Goal: Information Seeking & Learning: Understand process/instructions

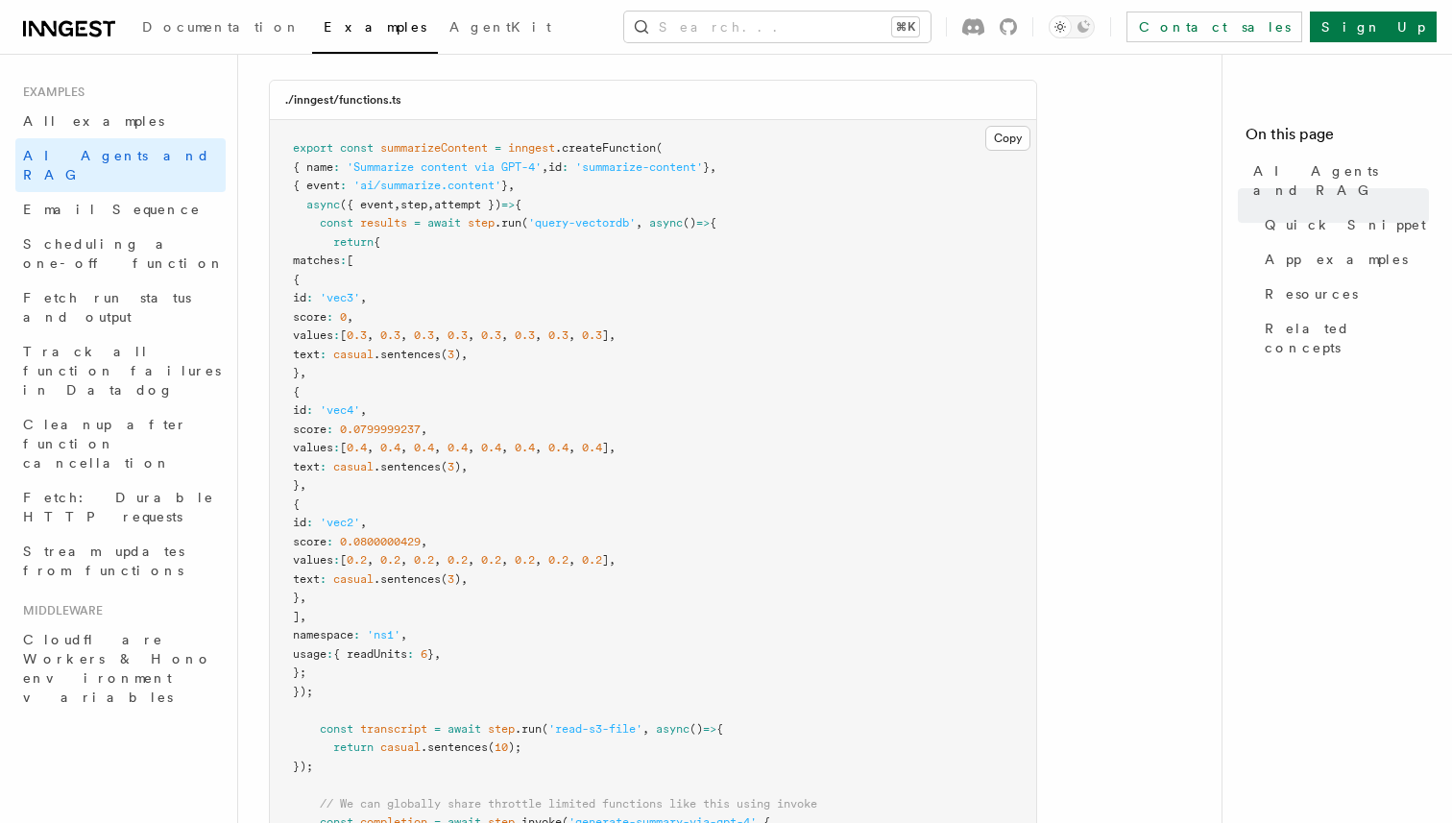
scroll to position [566, 0]
click at [1009, 134] on button "Copy Copied" at bounding box center [1007, 134] width 45 height 25
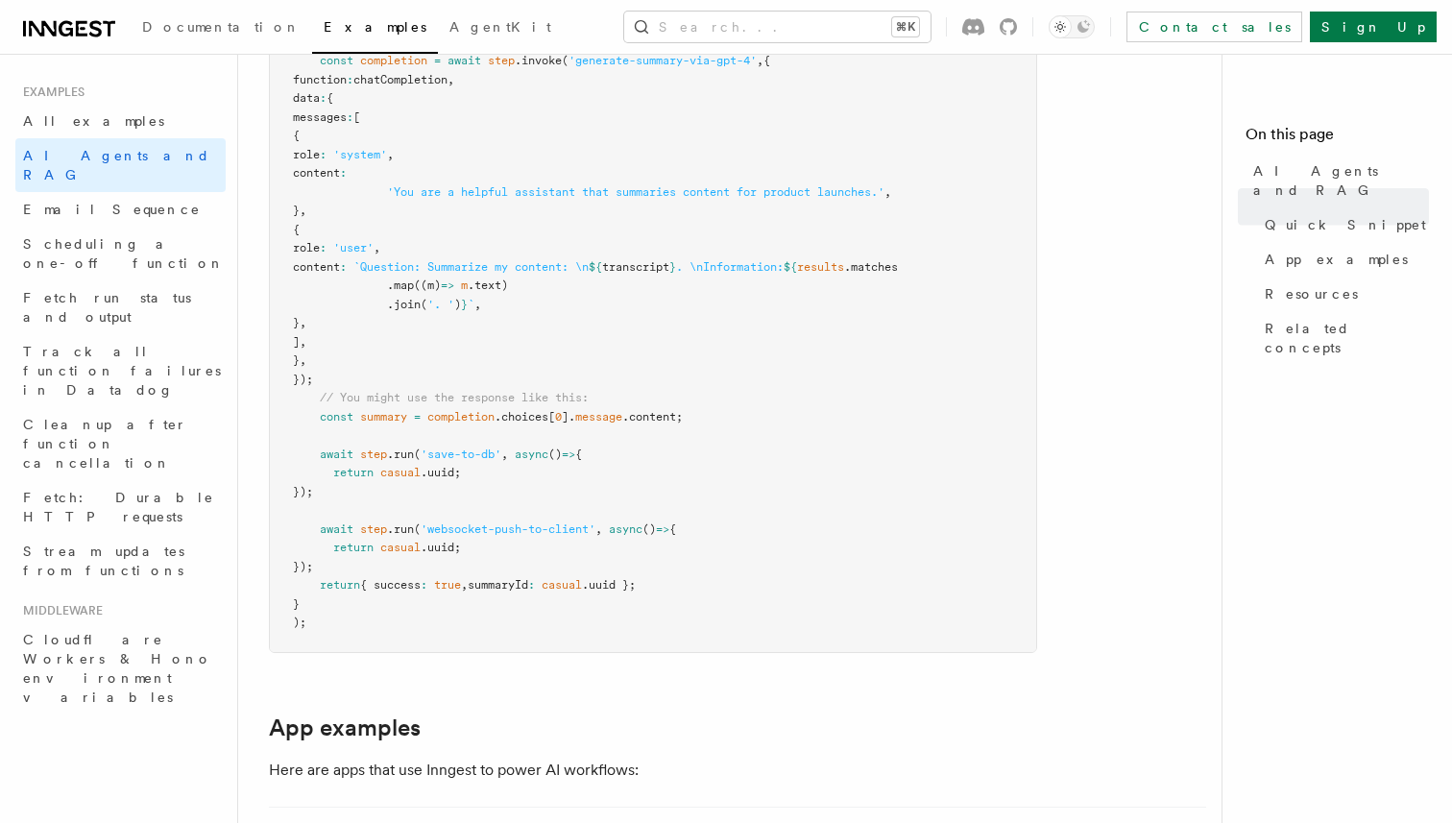
scroll to position [1354, 0]
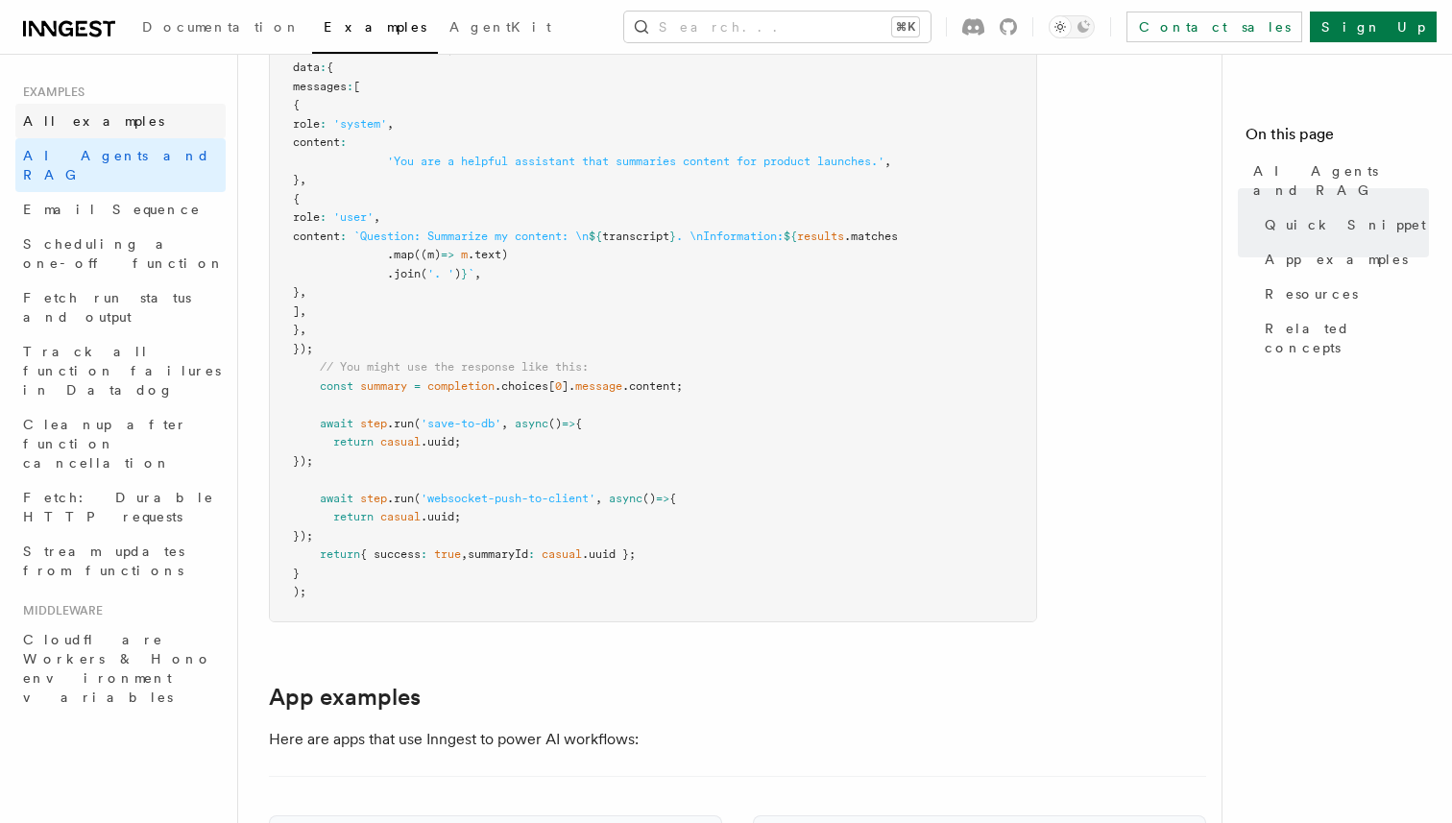
click at [124, 119] on link "All examples" at bounding box center [120, 121] width 210 height 35
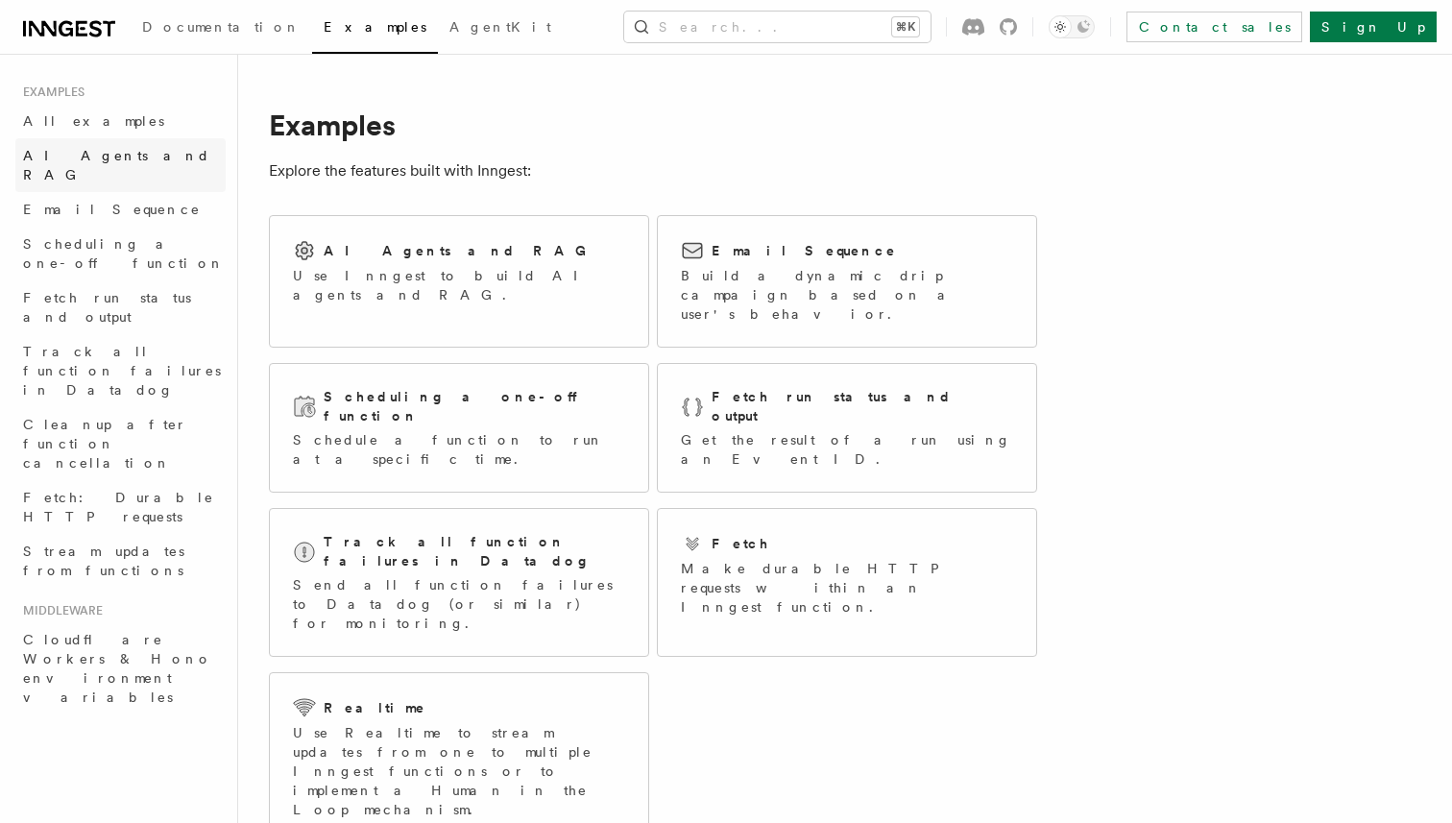
click at [126, 154] on span "AI Agents and RAG" at bounding box center [116, 165] width 187 height 35
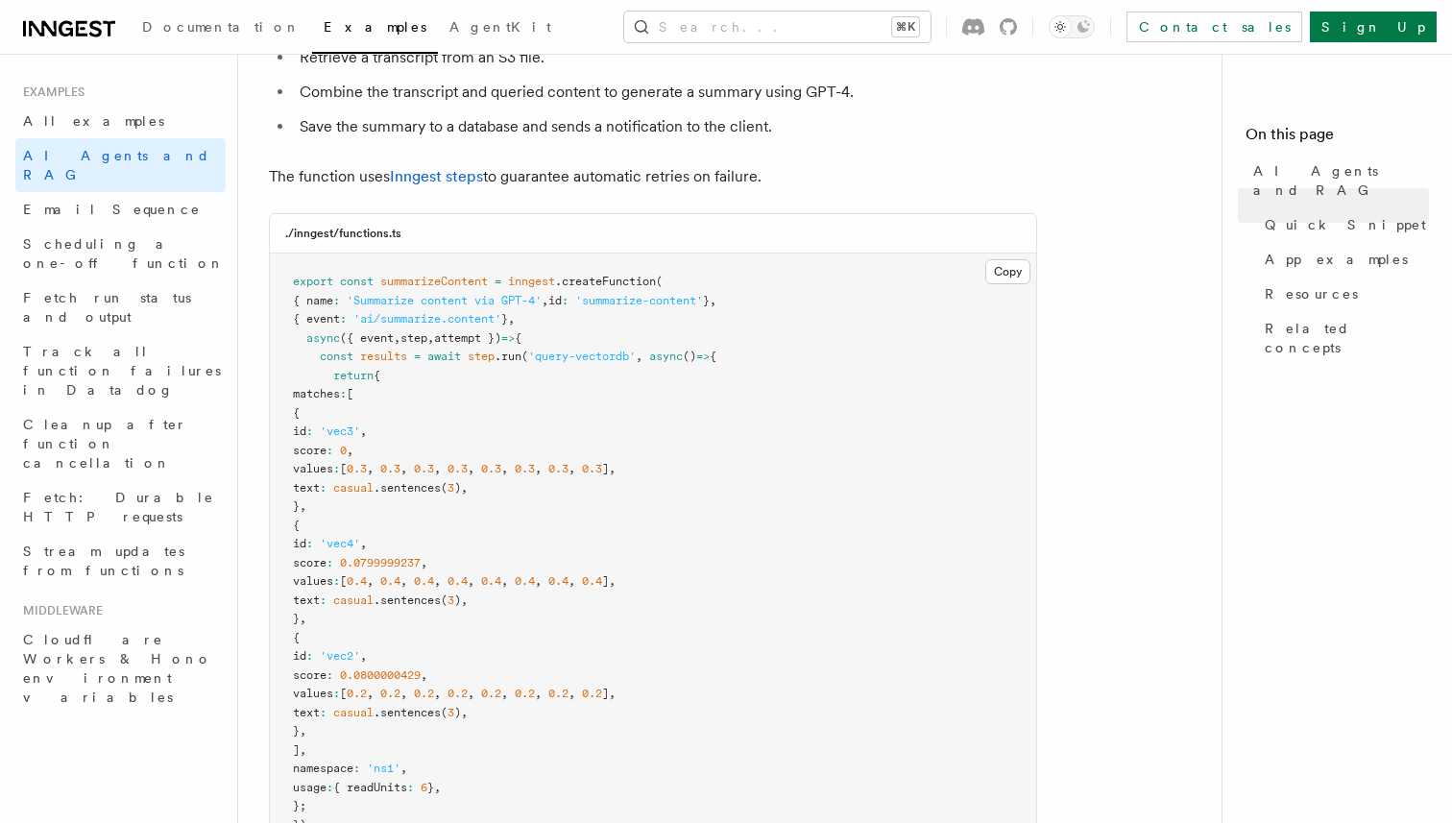
scroll to position [384, 0]
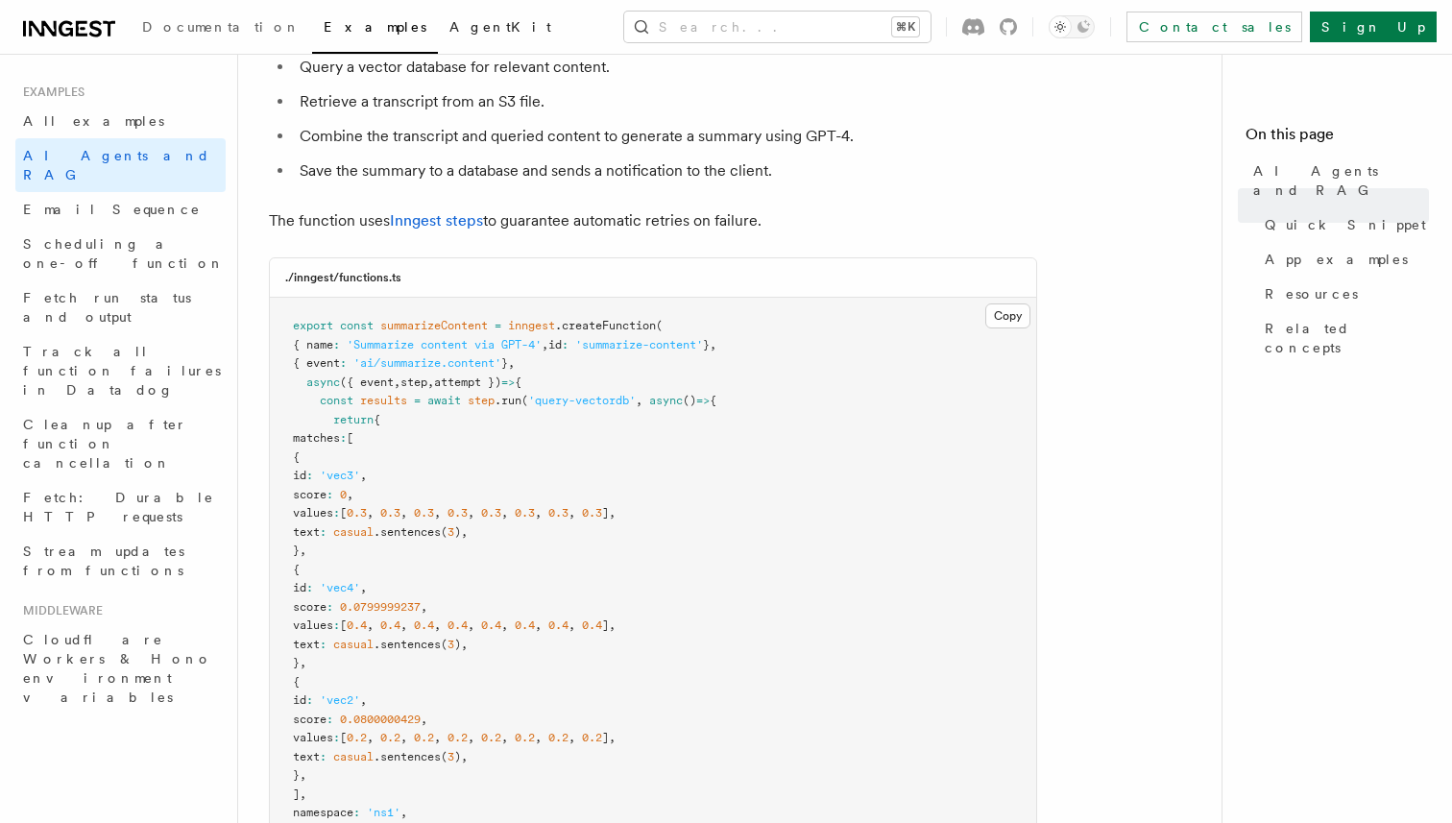
click at [449, 30] on span "AgentKit" at bounding box center [500, 26] width 102 height 15
click at [167, 31] on span "Documentation" at bounding box center [221, 26] width 158 height 15
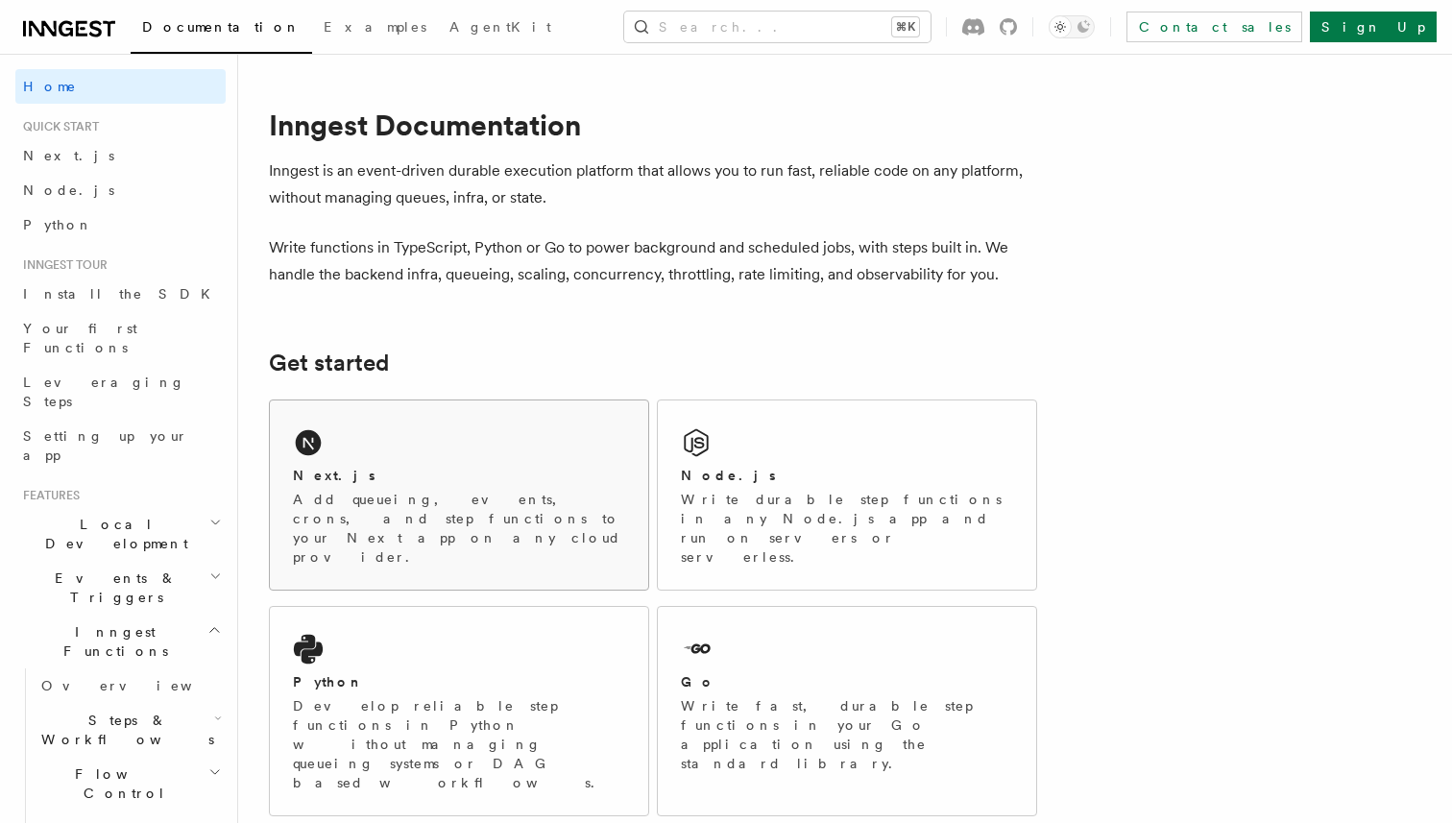
click at [323, 474] on h2 "Next.js" at bounding box center [334, 475] width 83 height 19
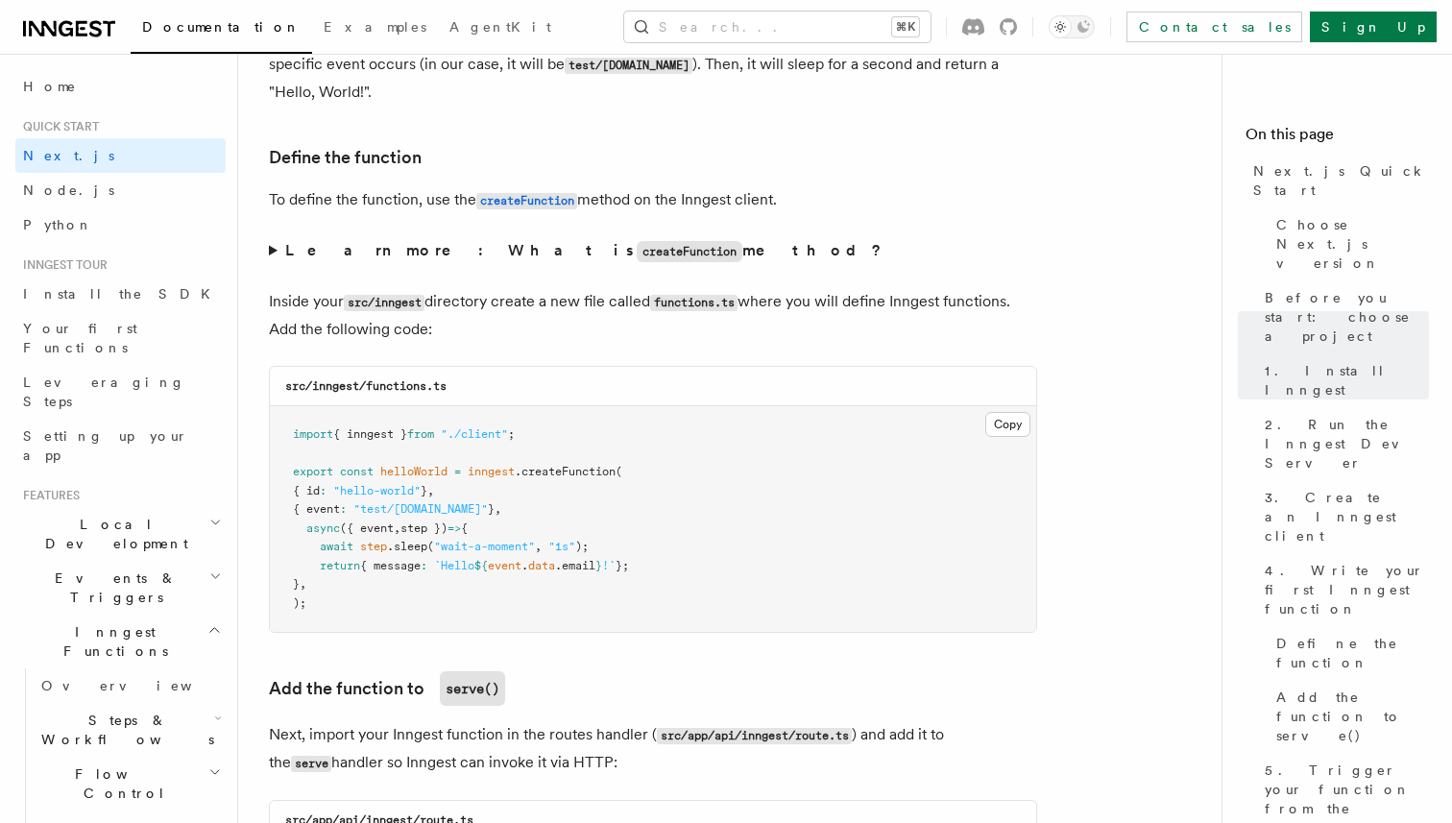
scroll to position [3724, 0]
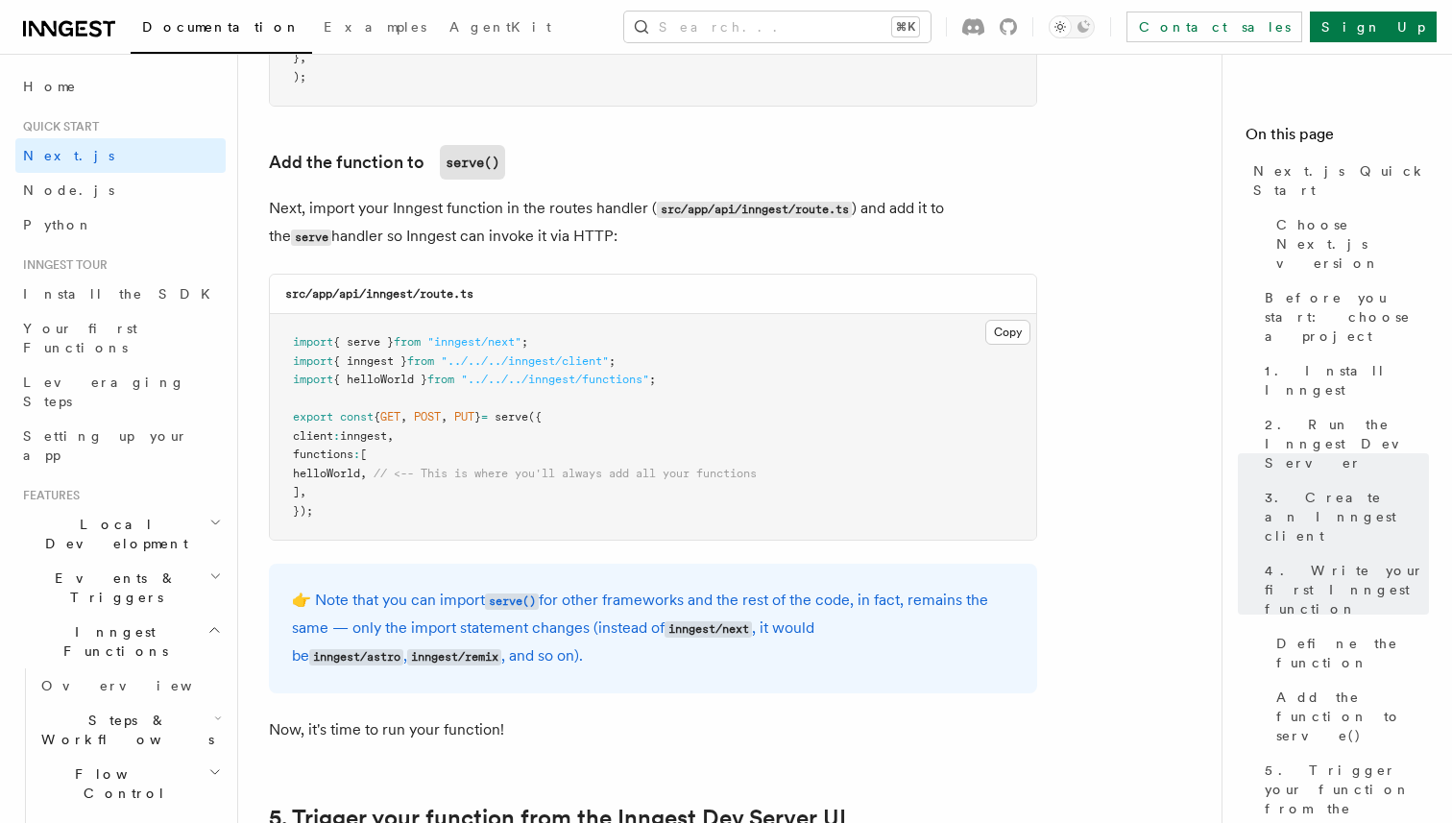
click at [454, 382] on span "from" at bounding box center [440, 379] width 27 height 13
click at [405, 465] on pre "import { serve } from "inngest/next" ; import { inngest } from "../../../innges…" at bounding box center [653, 427] width 766 height 226
click at [367, 480] on span "," at bounding box center [363, 473] width 7 height 13
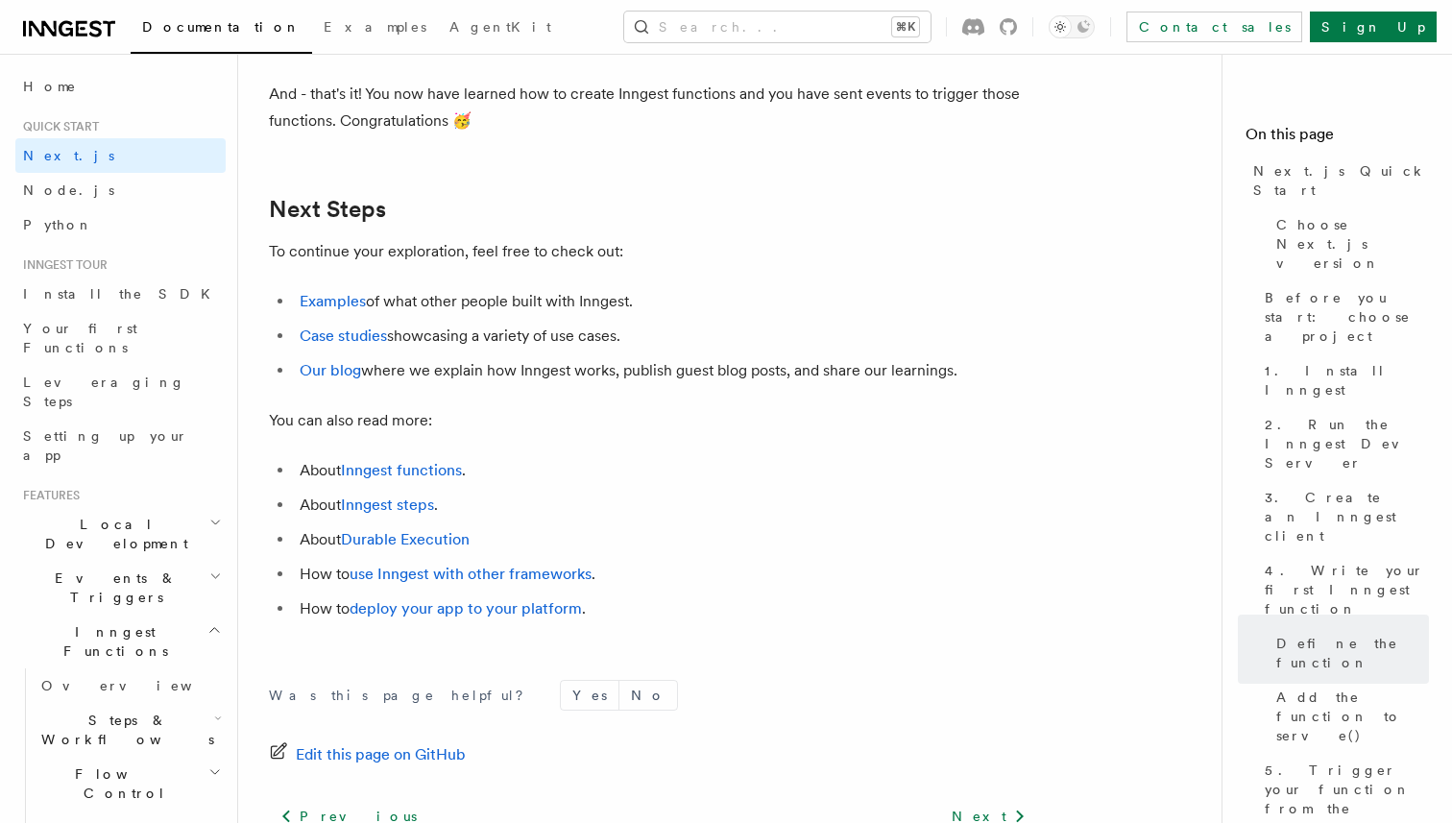
scroll to position [12068, 0]
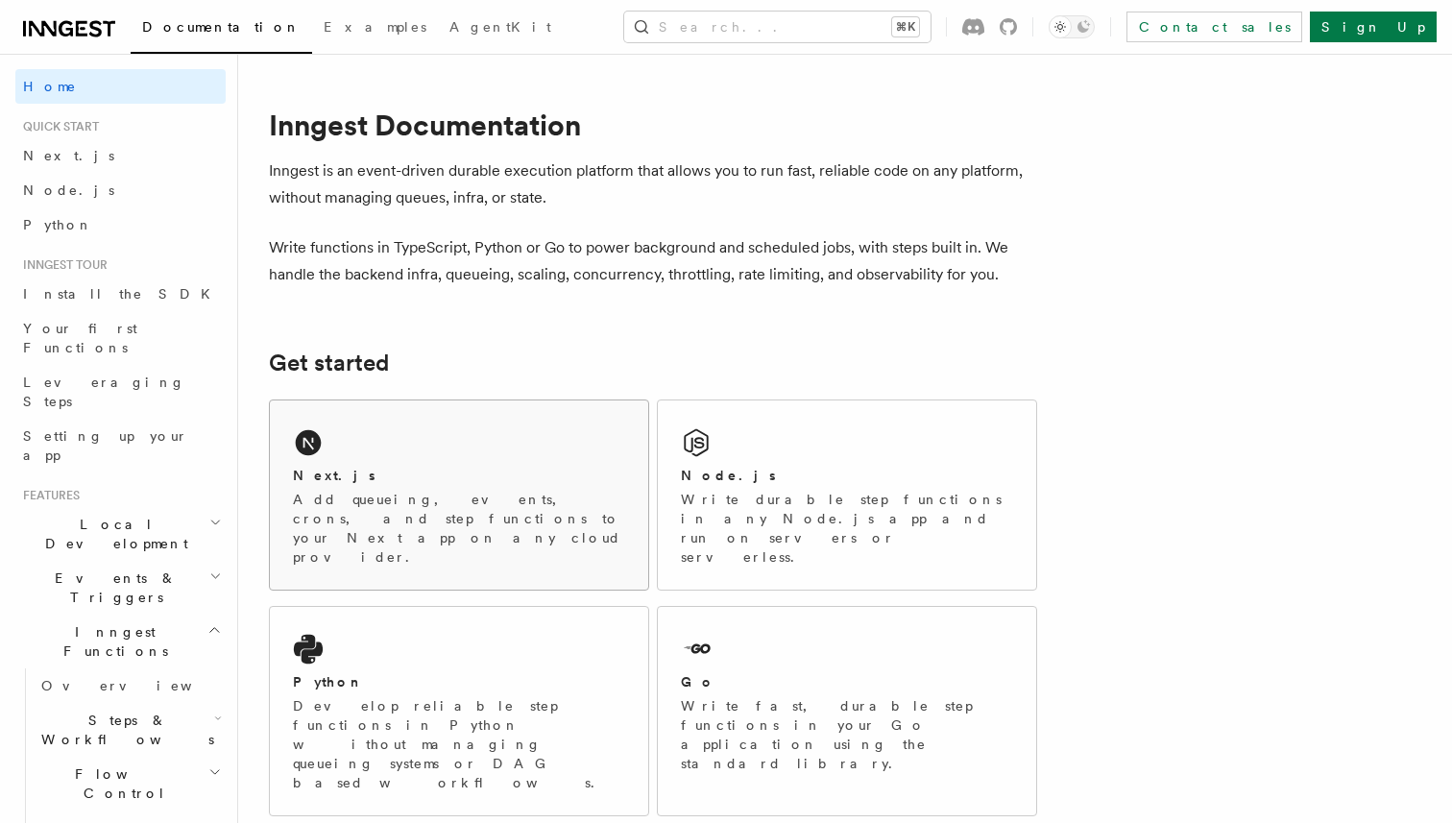
click at [319, 469] on h2 "Next.js" at bounding box center [334, 475] width 83 height 19
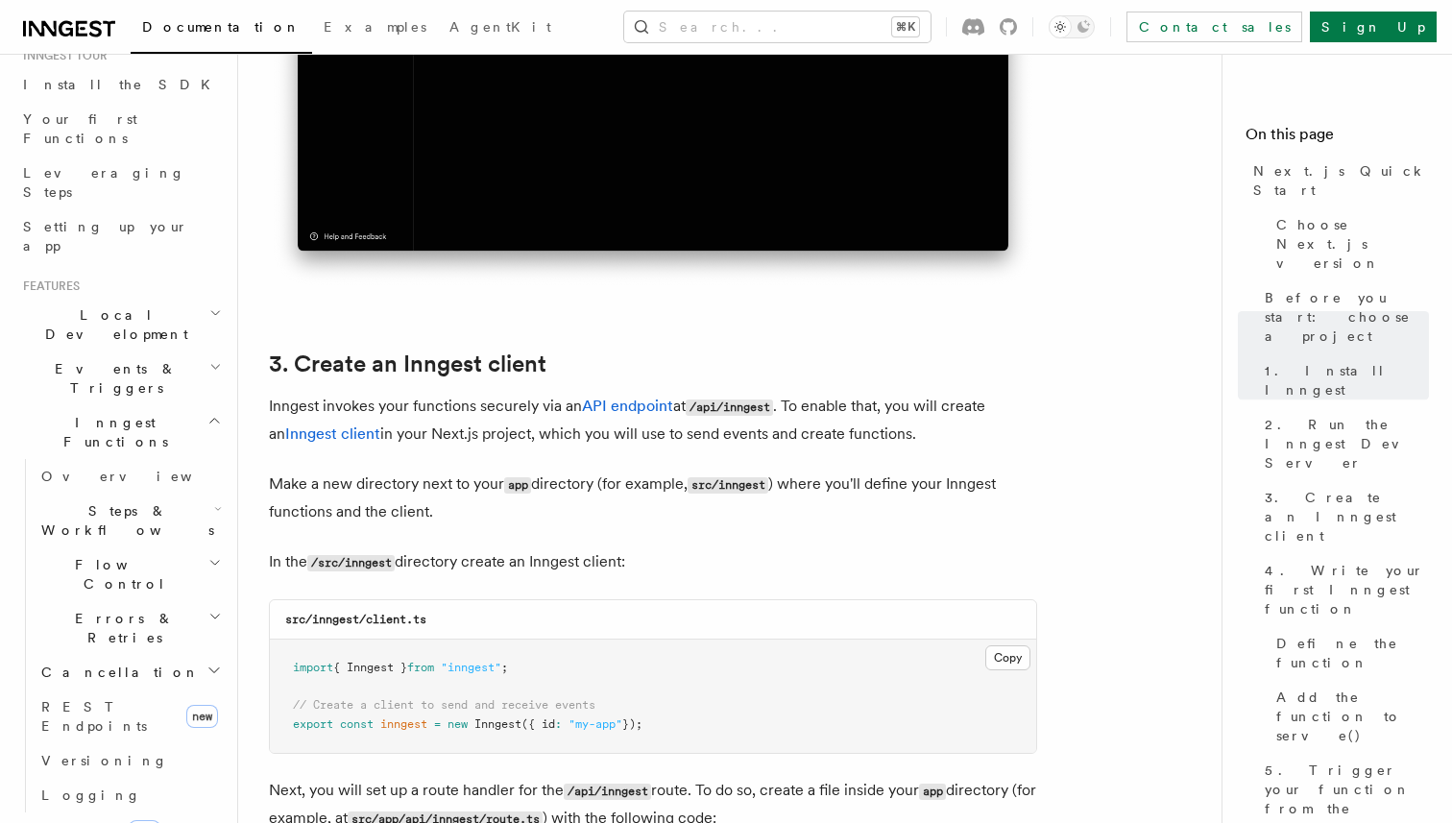
scroll to position [447, 0]
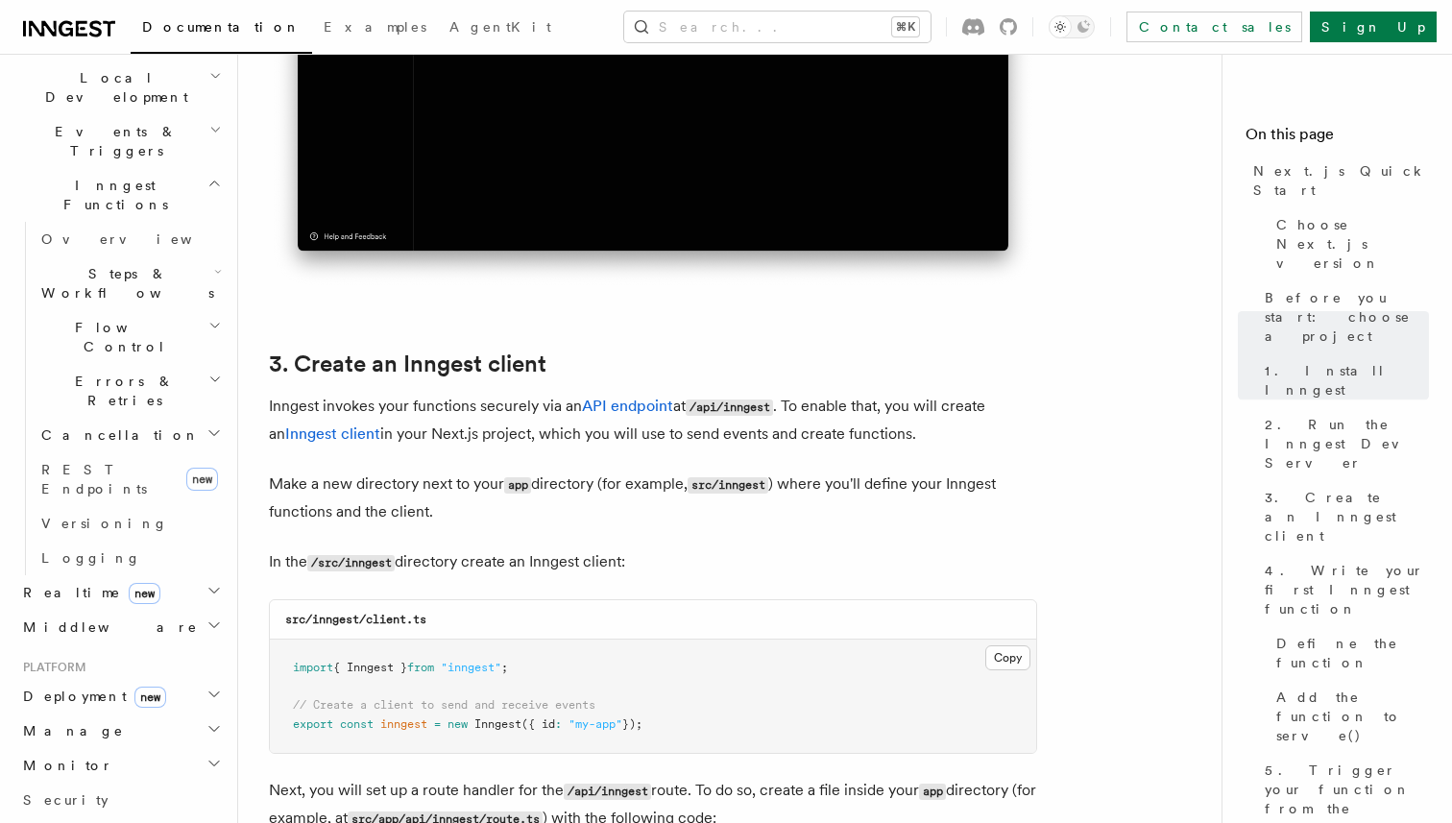
click at [175, 575] on h2 "Realtime new" at bounding box center [120, 592] width 210 height 35
click at [96, 654] on span "React hooks / Next.js" at bounding box center [126, 671] width 170 height 35
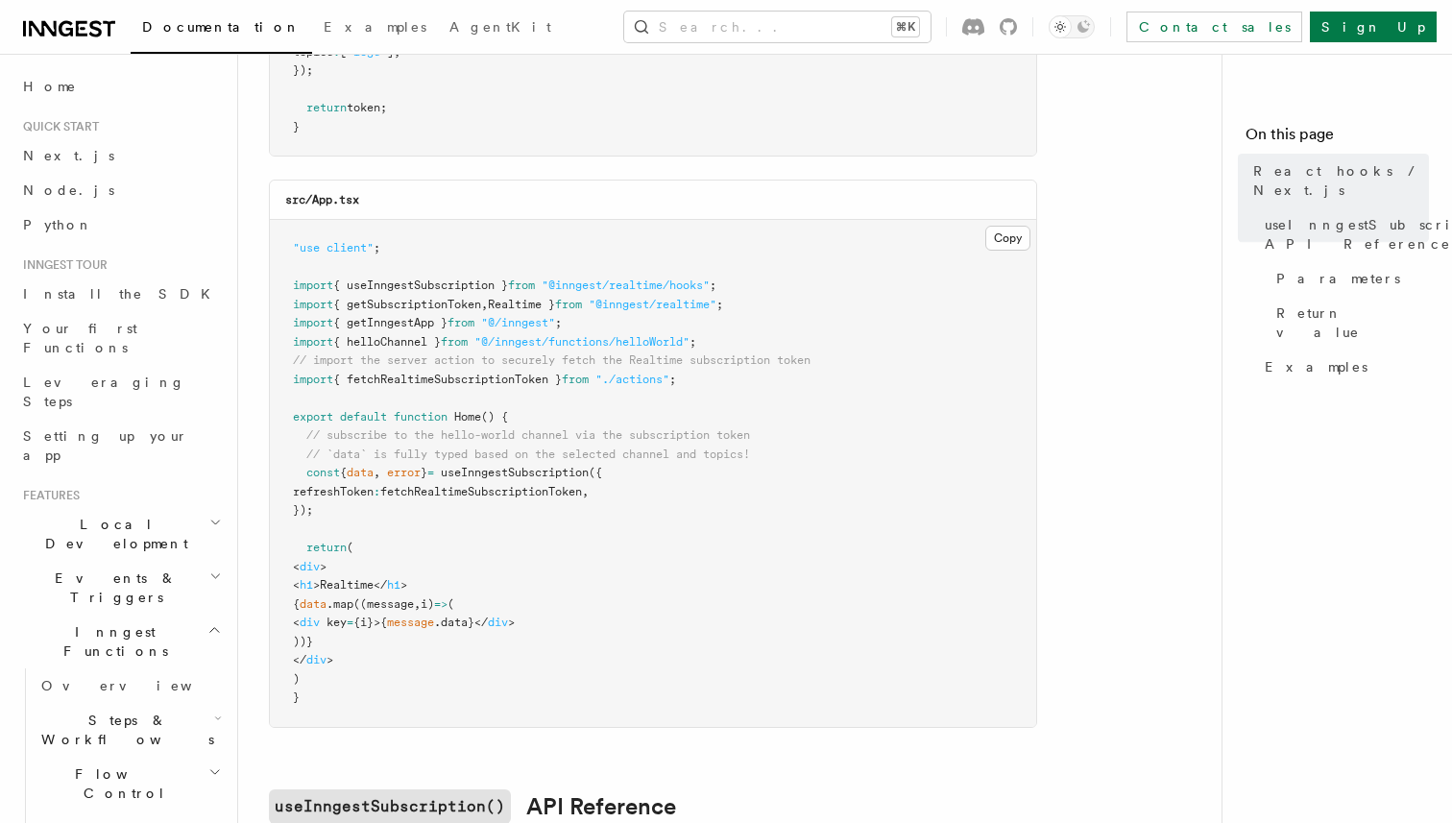
click at [124, 275] on li "Inngest tour Install the SDK Your first Functions Leveraging Steps Setting up y…" at bounding box center [120, 364] width 210 height 215
click at [116, 300] on link "Install the SDK" at bounding box center [120, 294] width 210 height 35
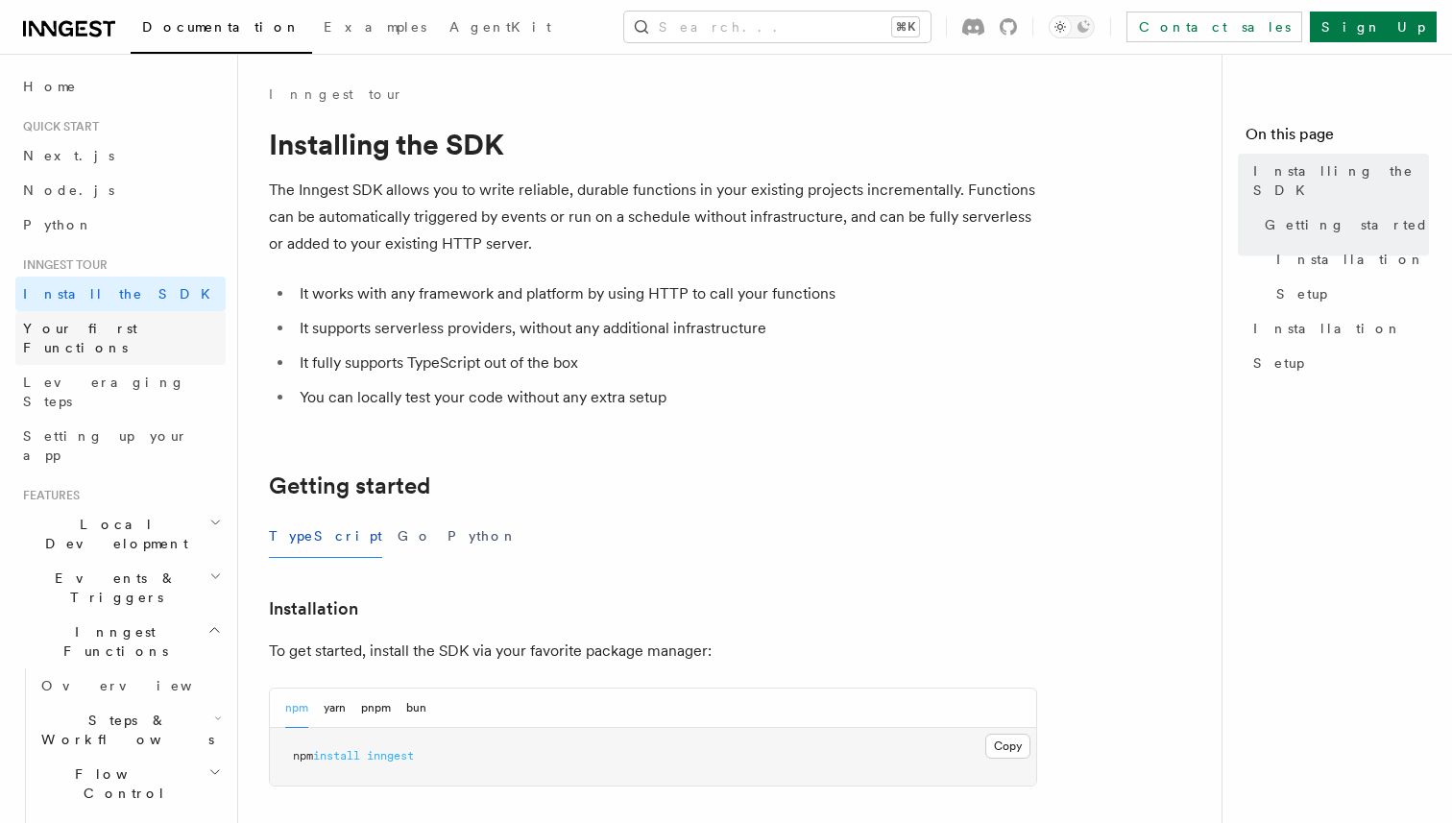
click at [112, 323] on span "Your first Functions" at bounding box center [80, 338] width 114 height 35
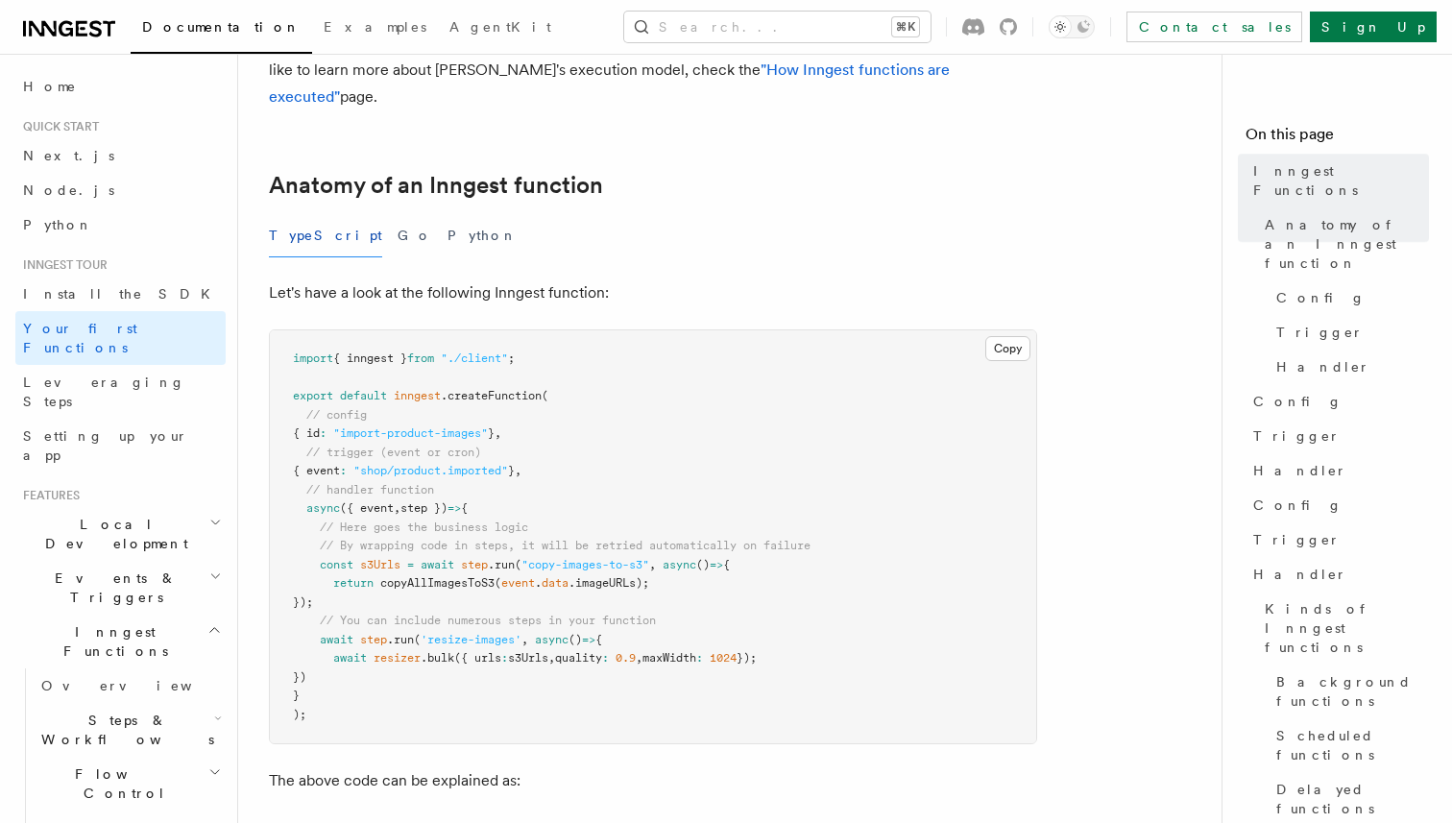
scroll to position [385, 0]
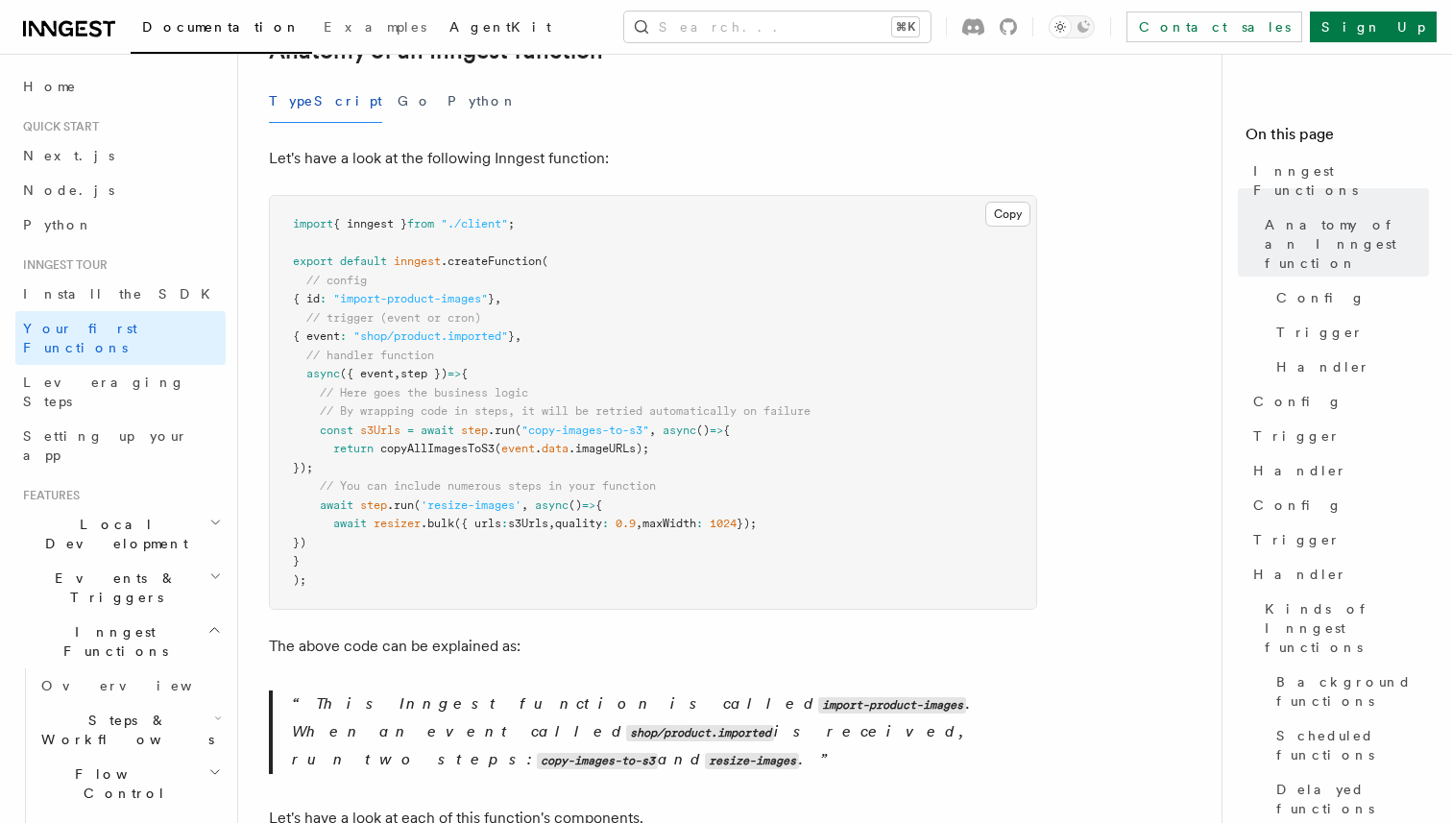
click at [449, 23] on span "AgentKit" at bounding box center [500, 26] width 102 height 15
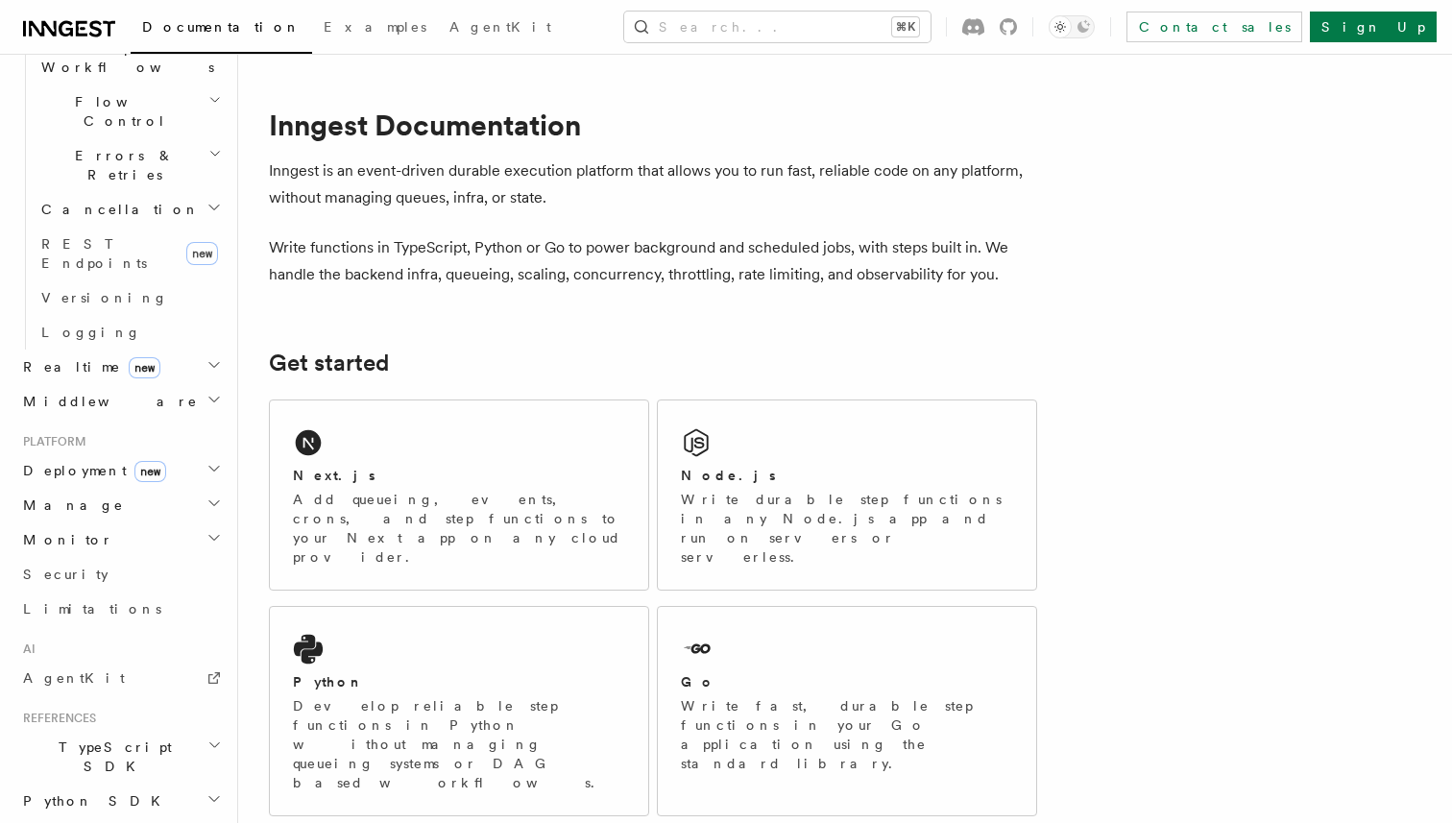
scroll to position [752, 0]
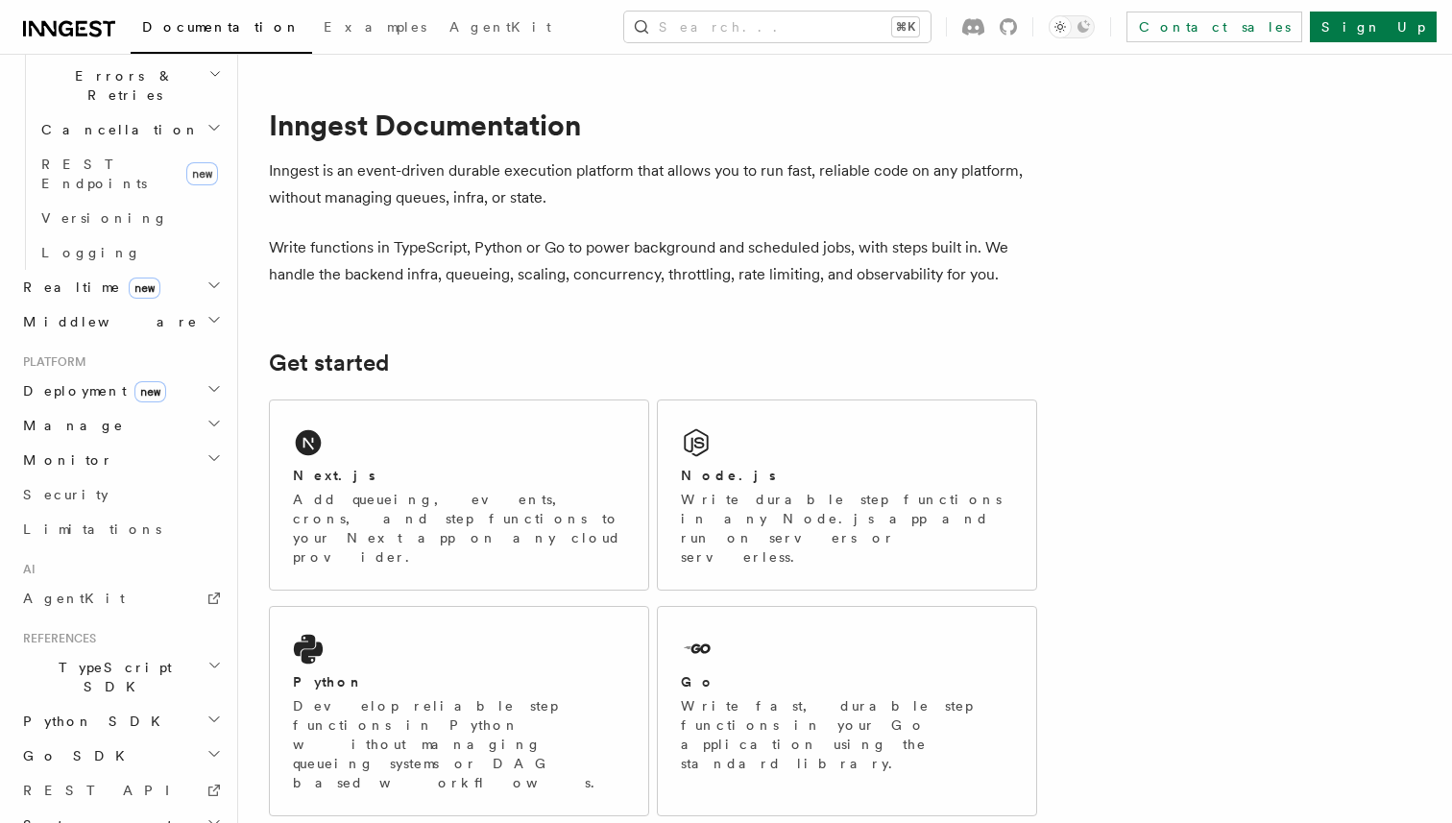
click at [95, 658] on span "TypeScript SDK" at bounding box center [111, 677] width 192 height 38
click at [378, 473] on div "Next.js" at bounding box center [459, 476] width 332 height 20
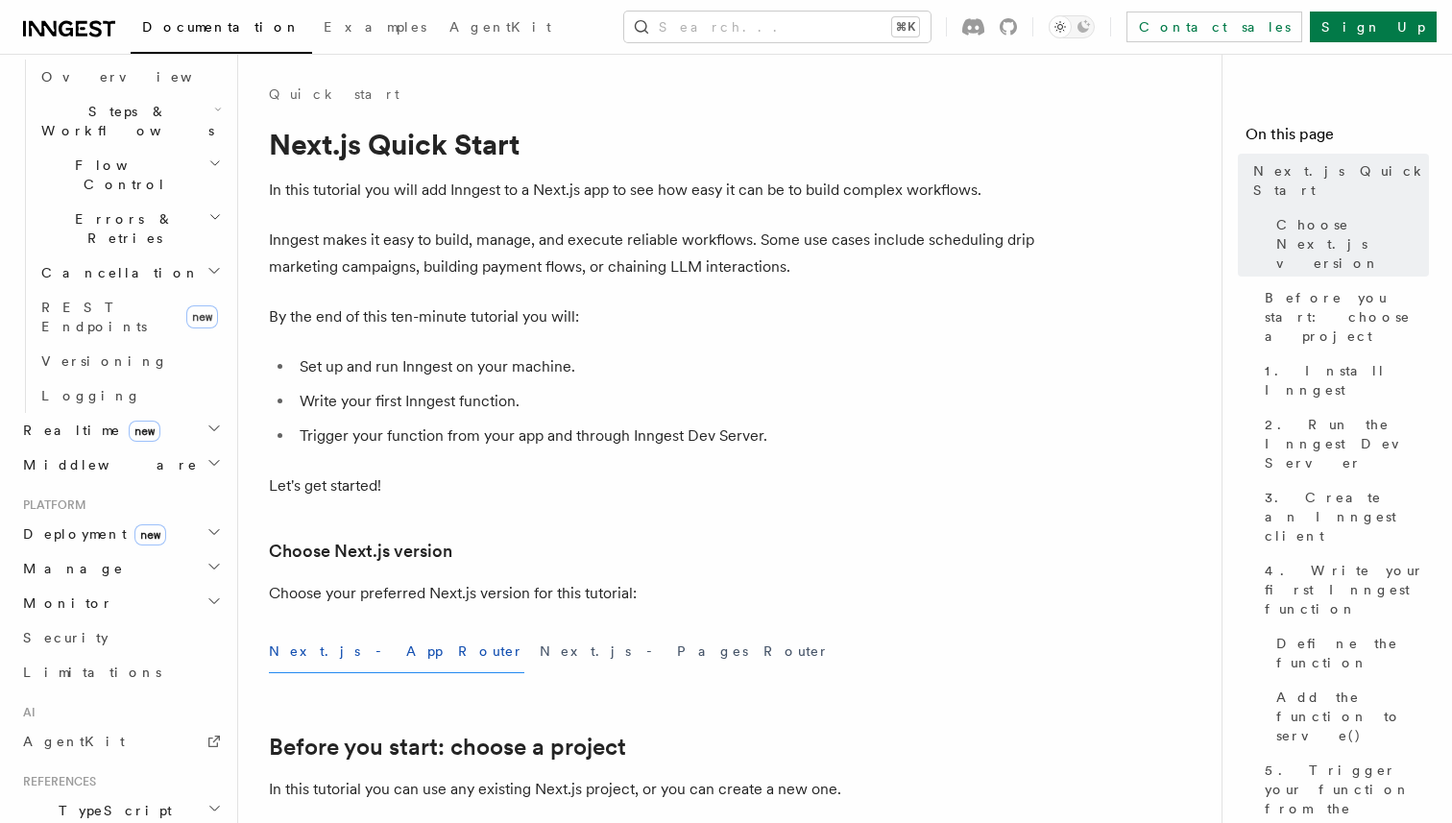
scroll to position [602, 0]
click at [79, 427] on span "Realtime new" at bounding box center [87, 436] width 145 height 19
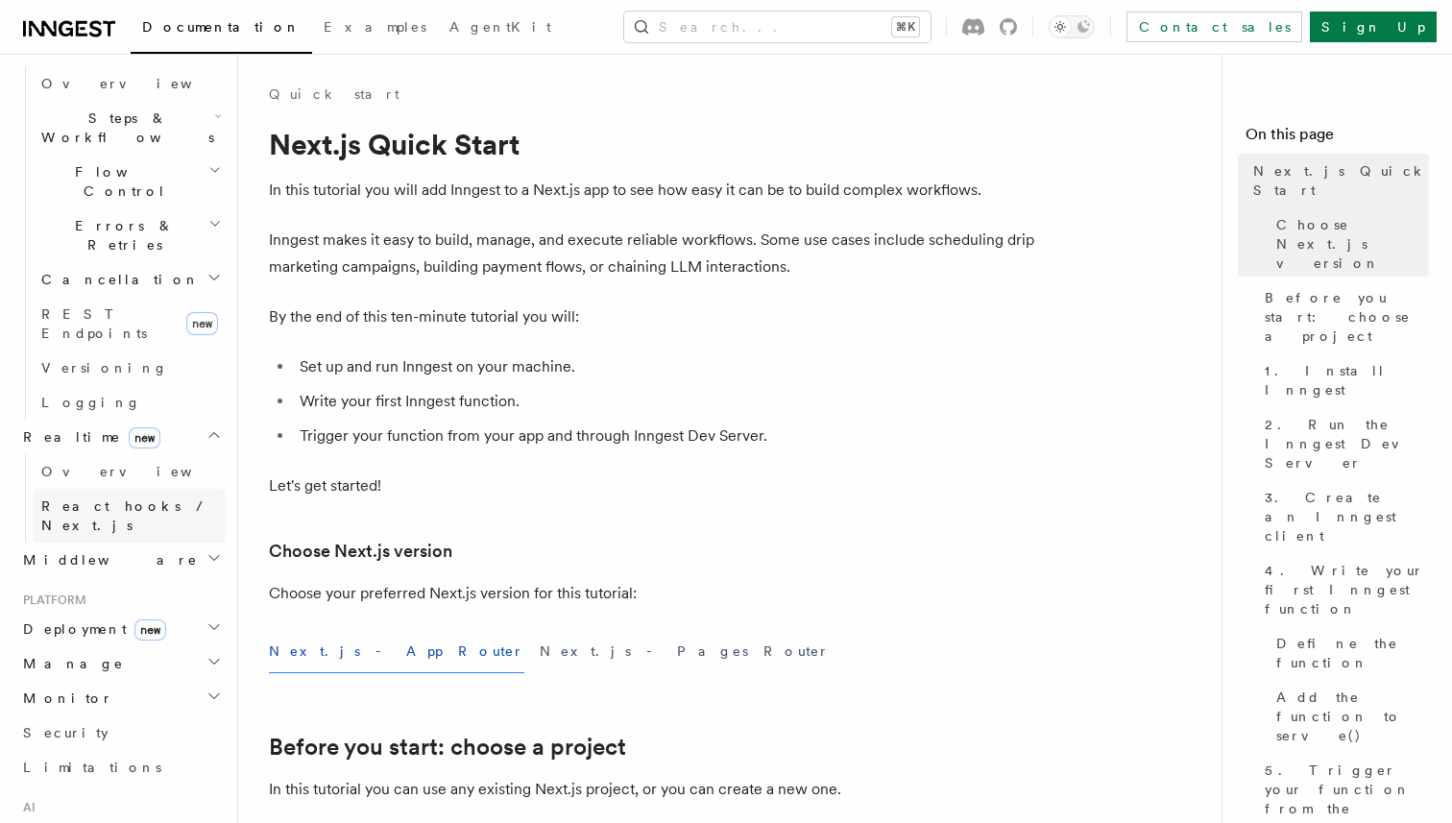
click at [103, 498] on span "React hooks / Next.js" at bounding box center [126, 515] width 170 height 35
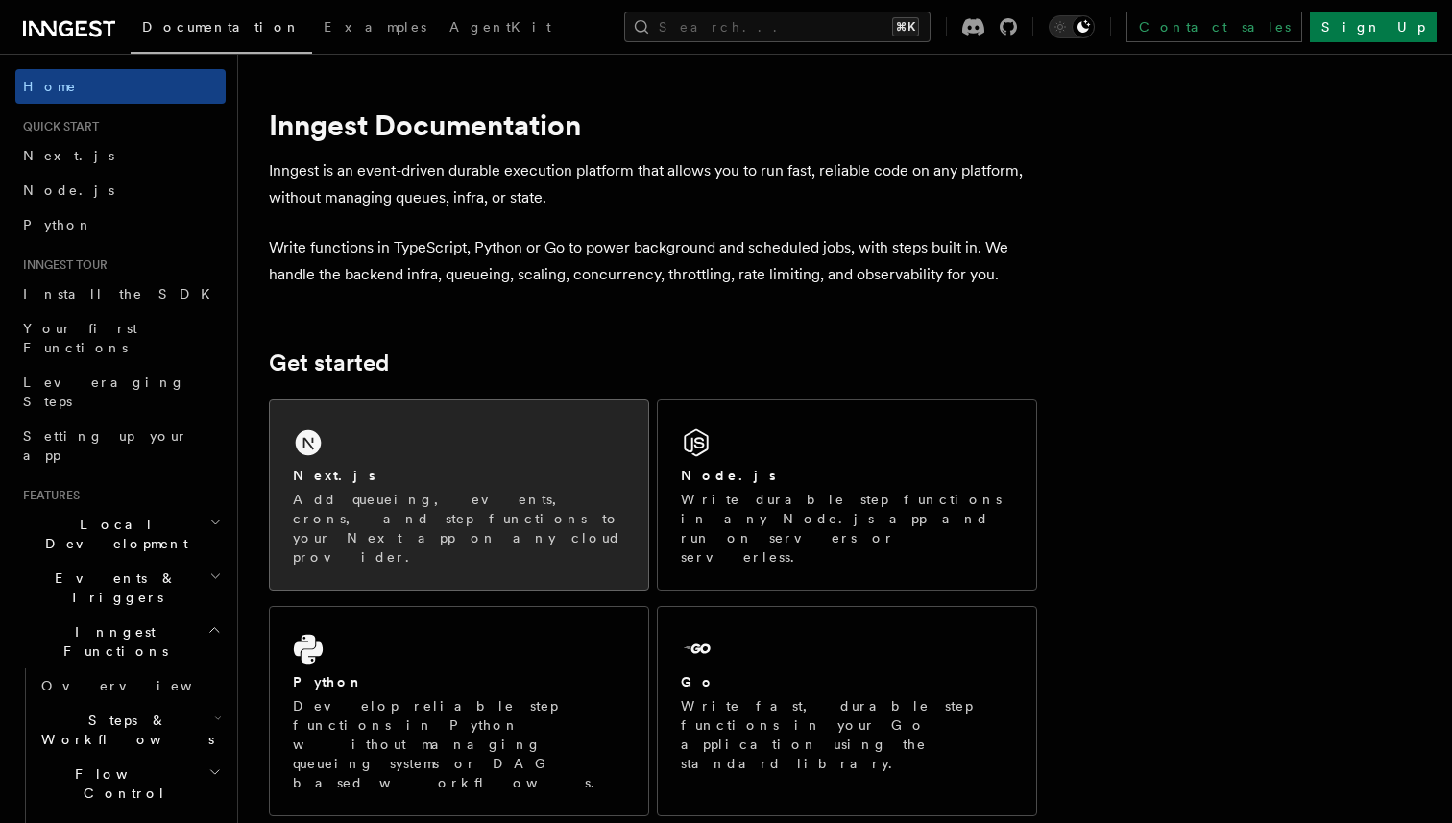
click at [535, 472] on div "Next.js" at bounding box center [459, 476] width 332 height 20
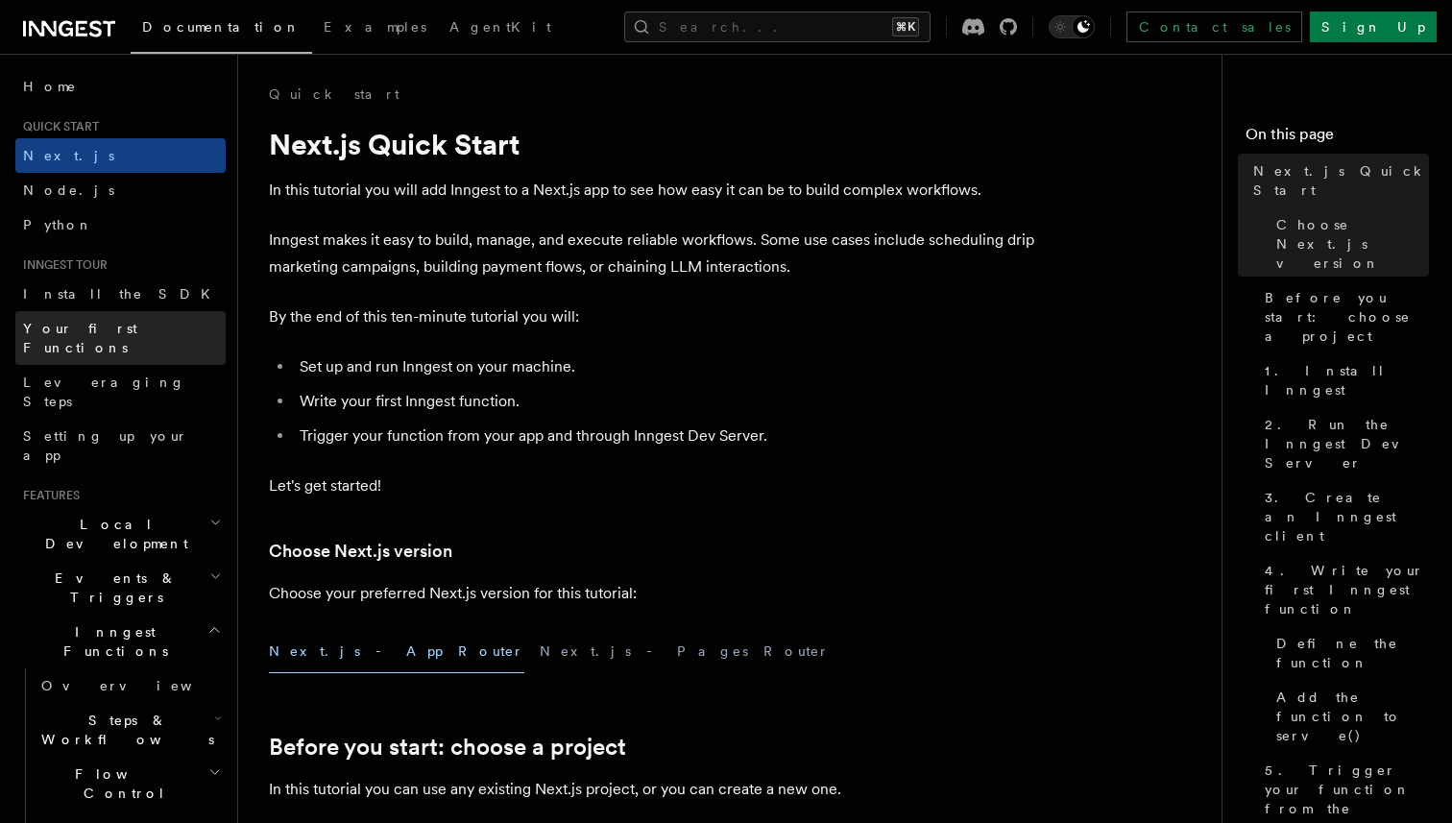
click at [97, 317] on link "Your first Functions" at bounding box center [120, 338] width 210 height 54
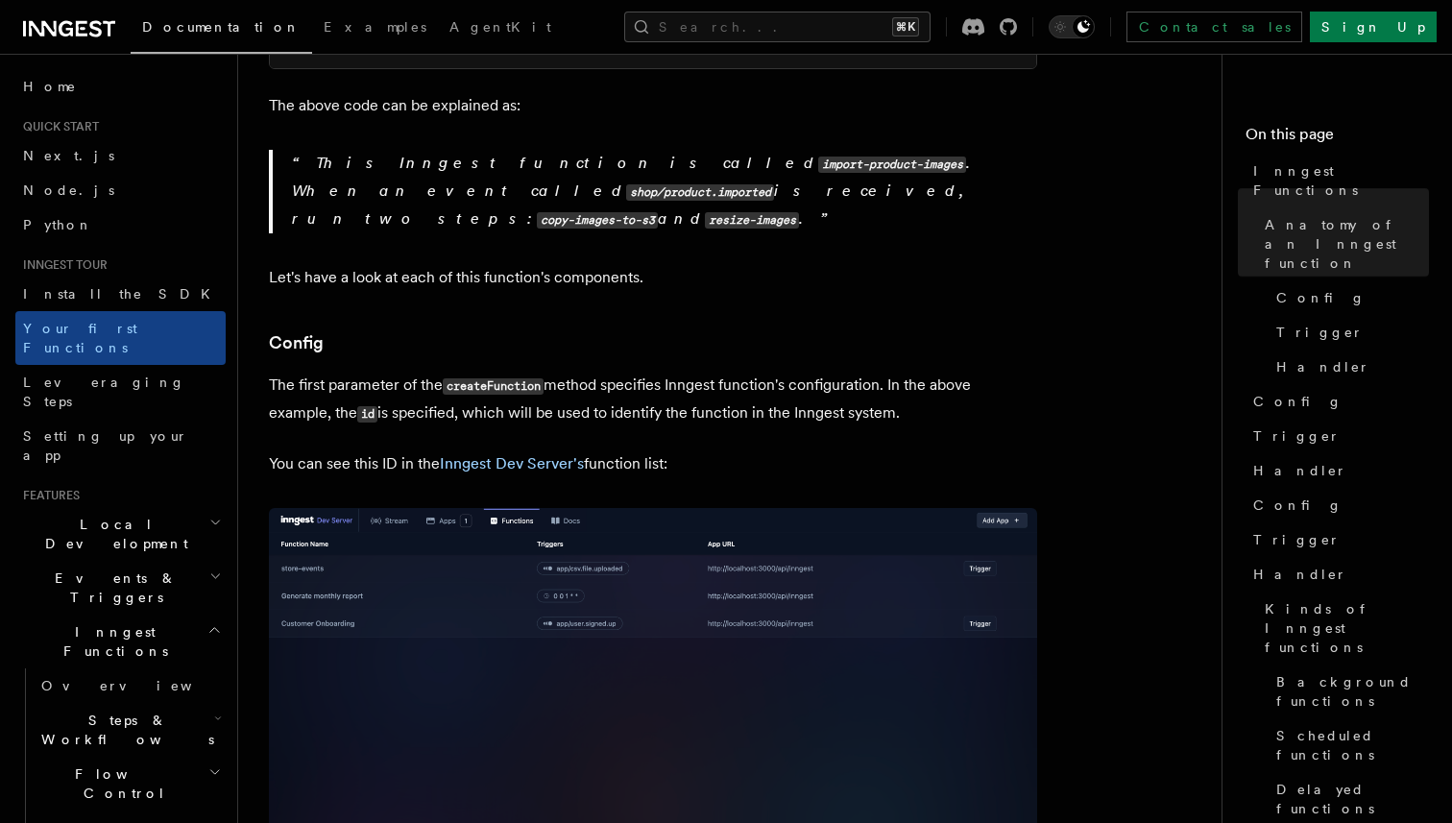
scroll to position [1125, 0]
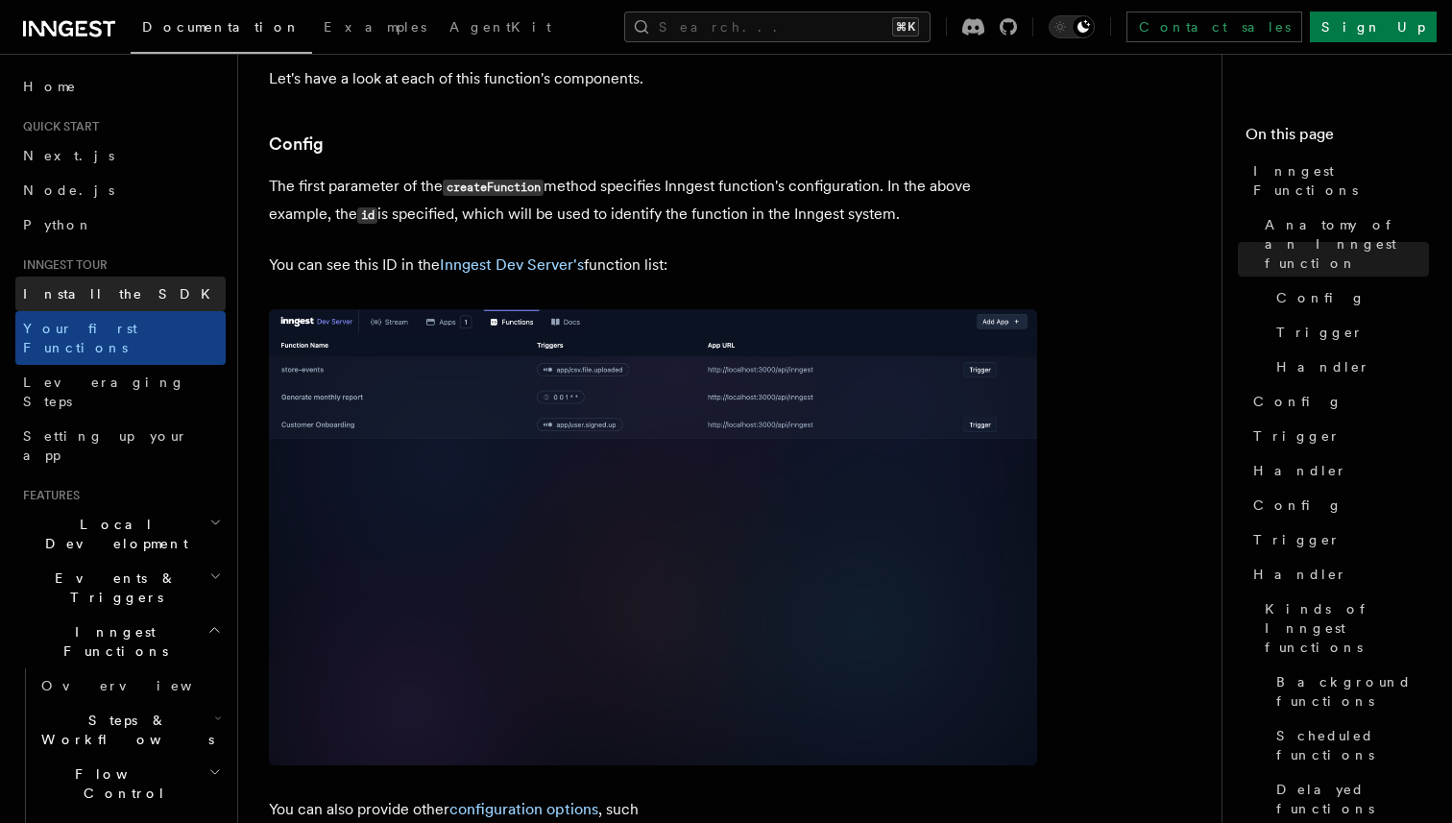
click at [146, 291] on link "Install the SDK" at bounding box center [120, 294] width 210 height 35
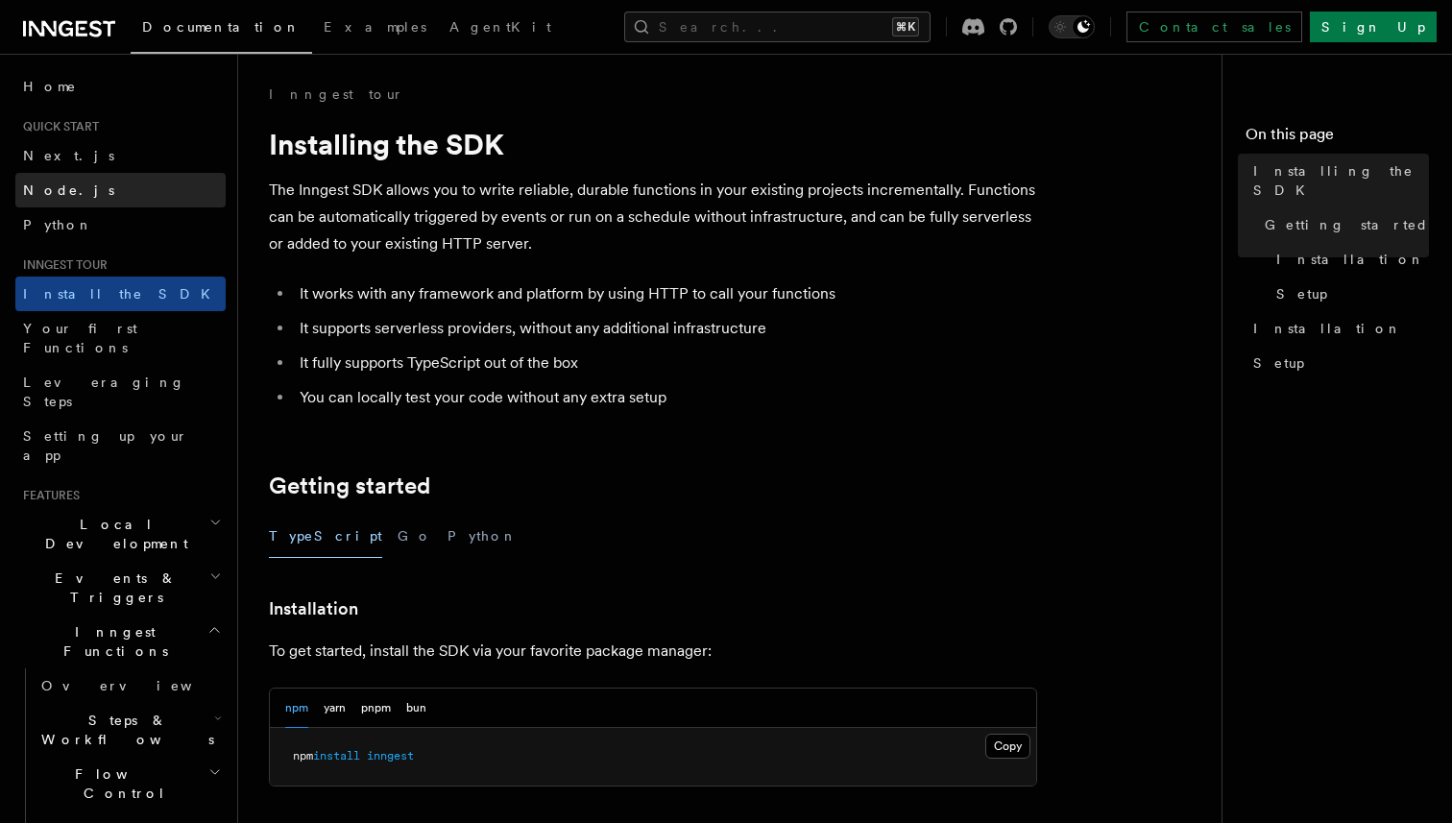
click at [99, 187] on link "Node.js" at bounding box center [120, 190] width 210 height 35
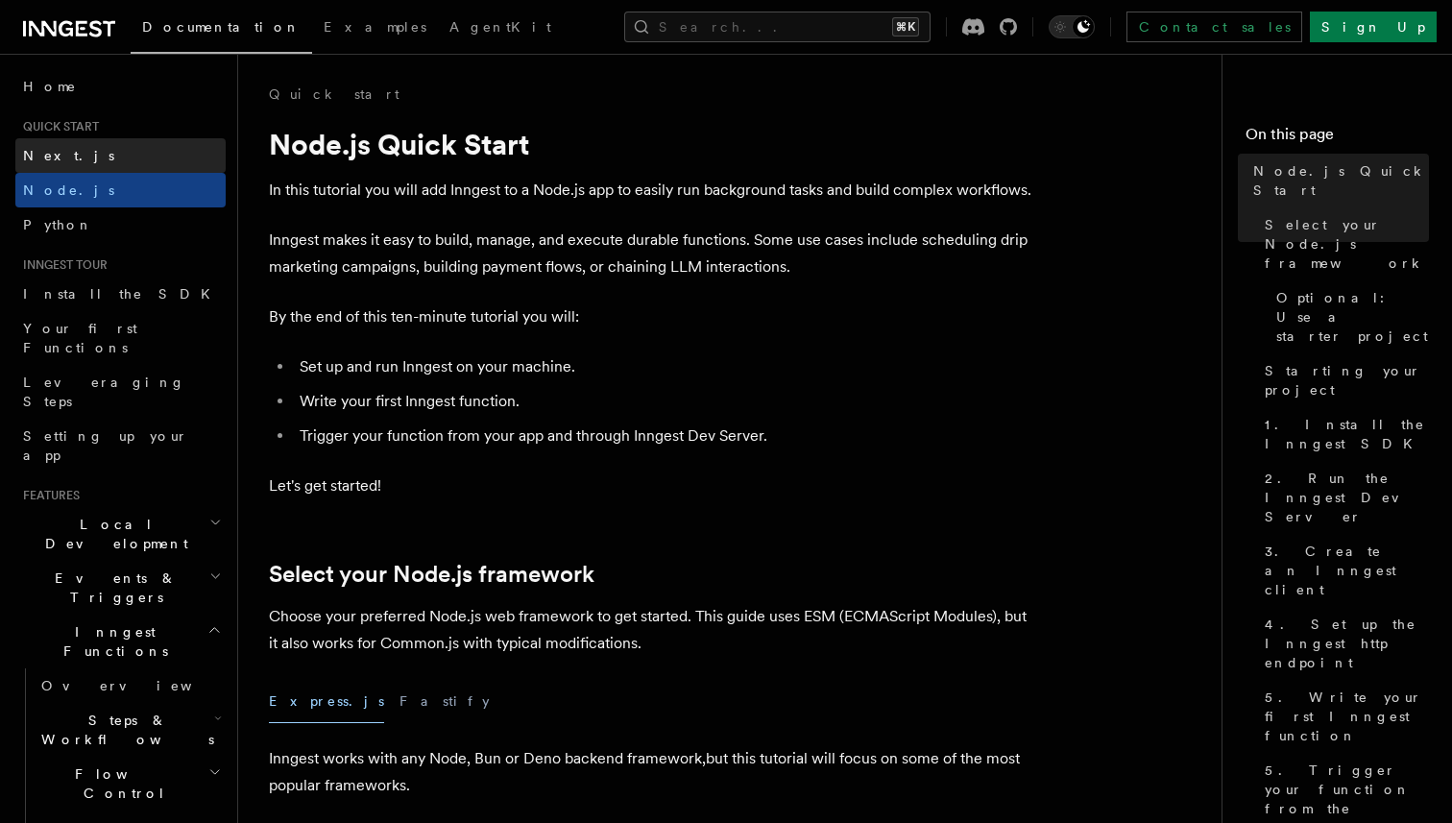
click at [90, 161] on link "Next.js" at bounding box center [120, 155] width 210 height 35
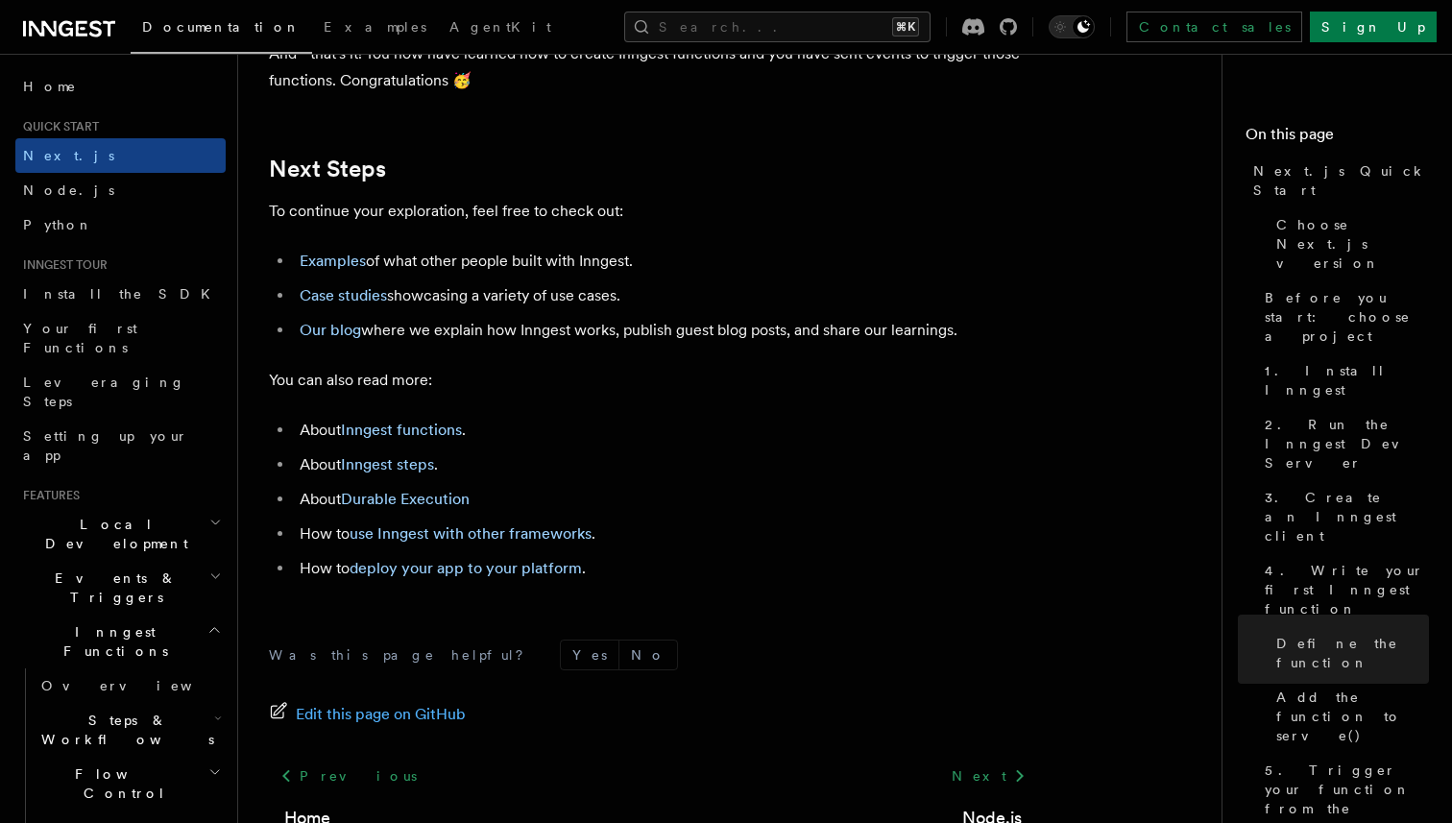
scroll to position [11950, 0]
click at [338, 271] on link "Examples" at bounding box center [333, 262] width 66 height 18
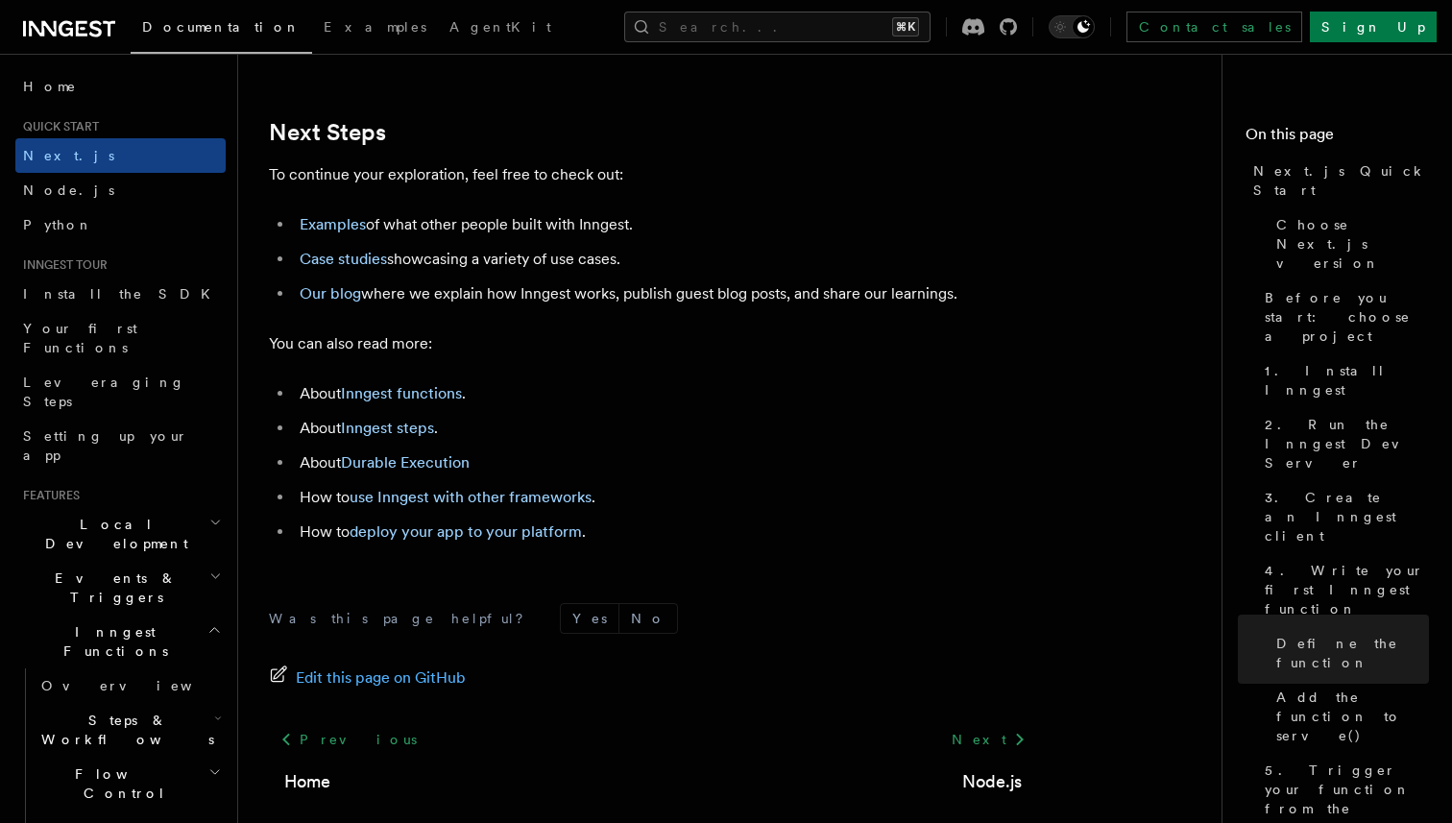
scroll to position [11990, 0]
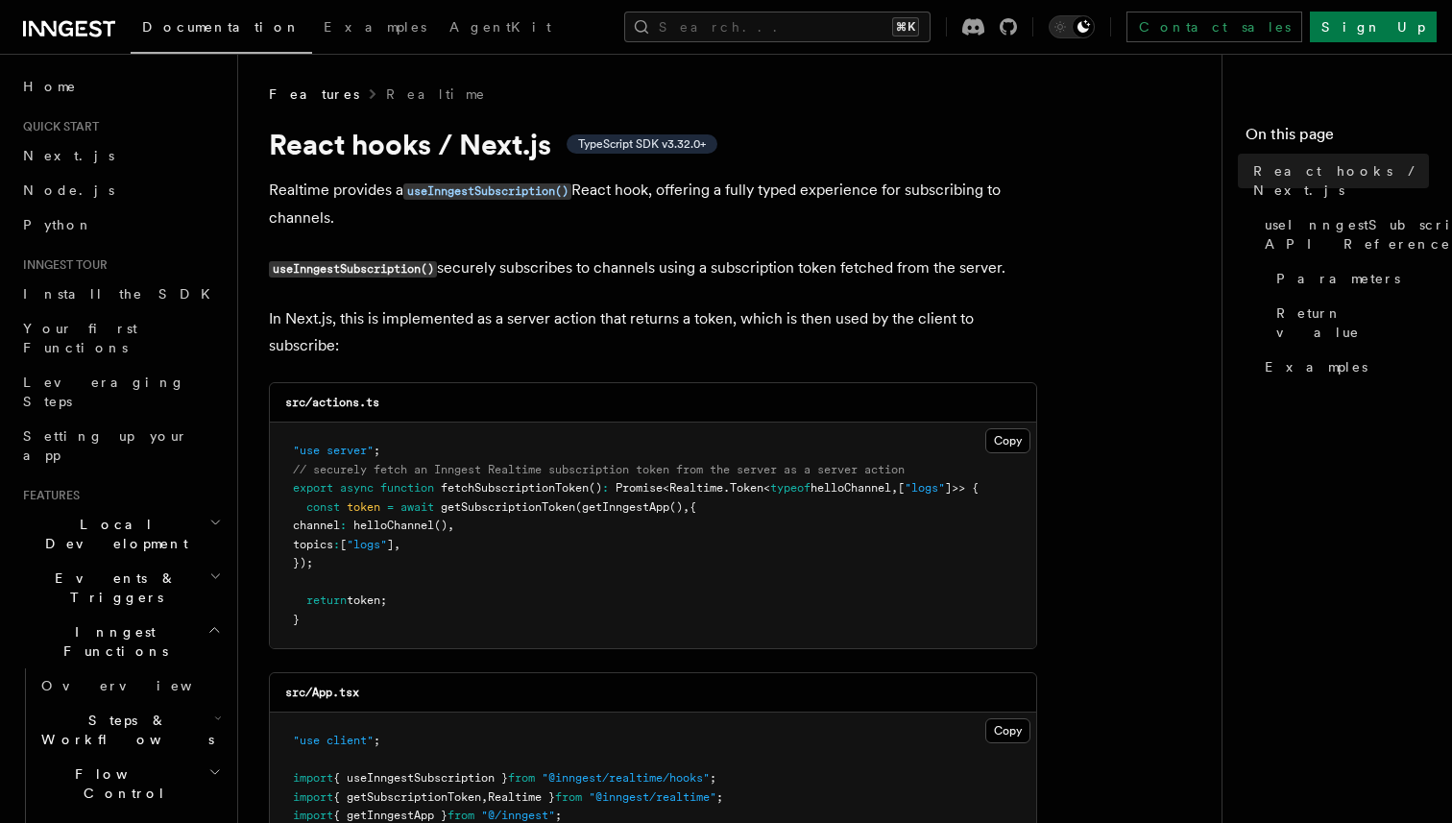
scroll to position [602, 0]
